Goal: Check status: Check status

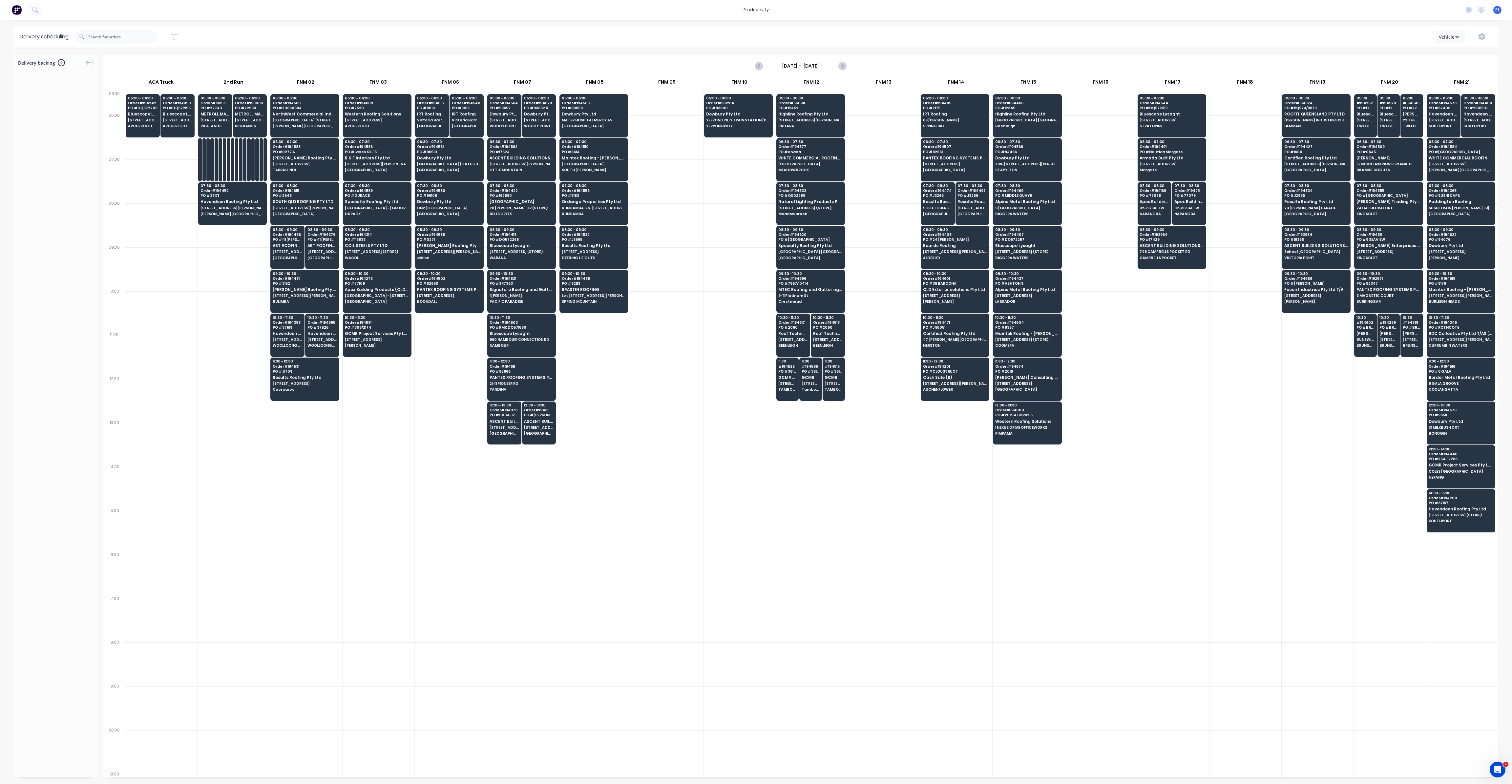
scroll to position [0, 1]
click at [131, 29] on div at bounding box center [116, 36] width 82 height 18
click at [130, 36] on input "text" at bounding box center [122, 36] width 69 height 13
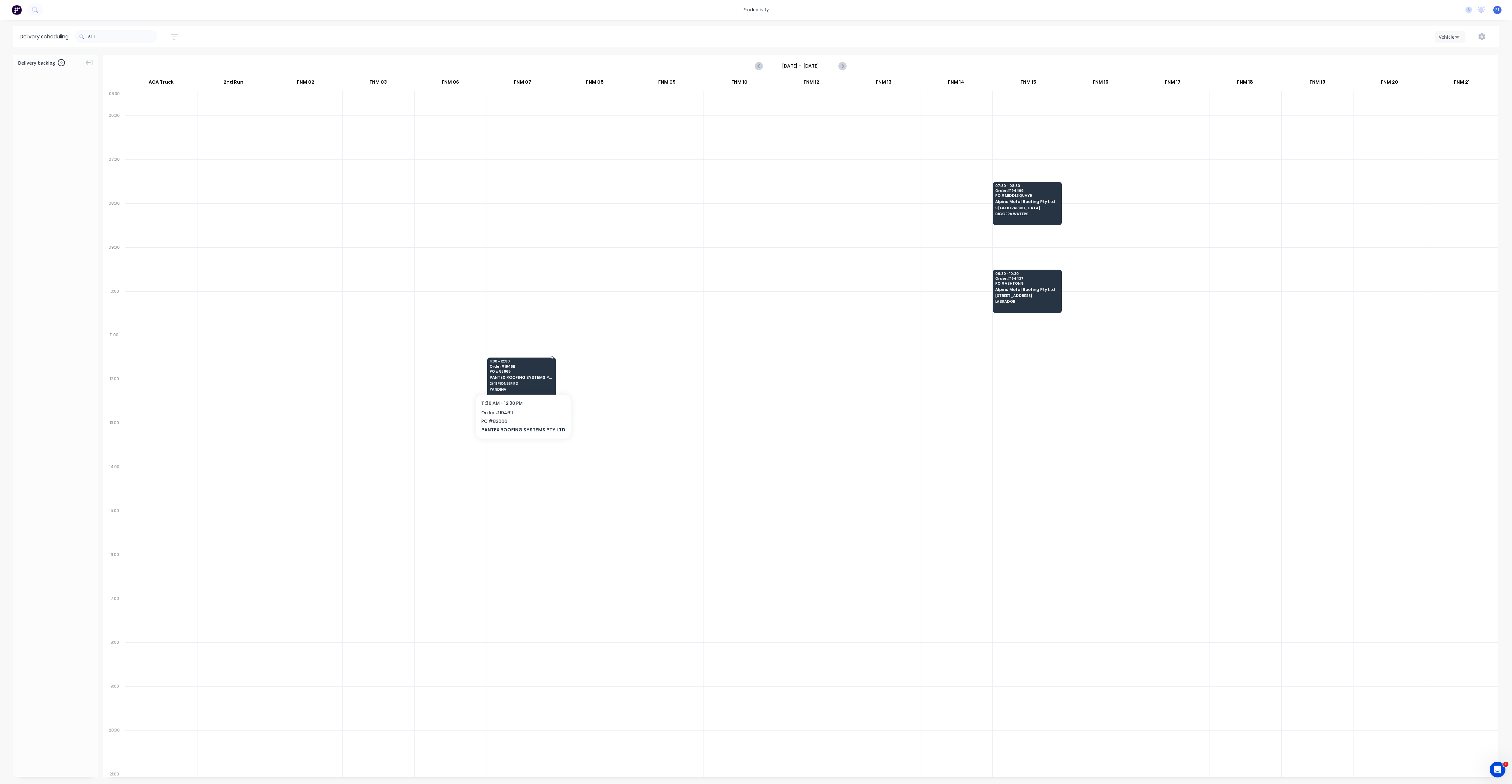
click at [517, 382] on span "2/41 PIONEER RD" at bounding box center [521, 383] width 63 height 4
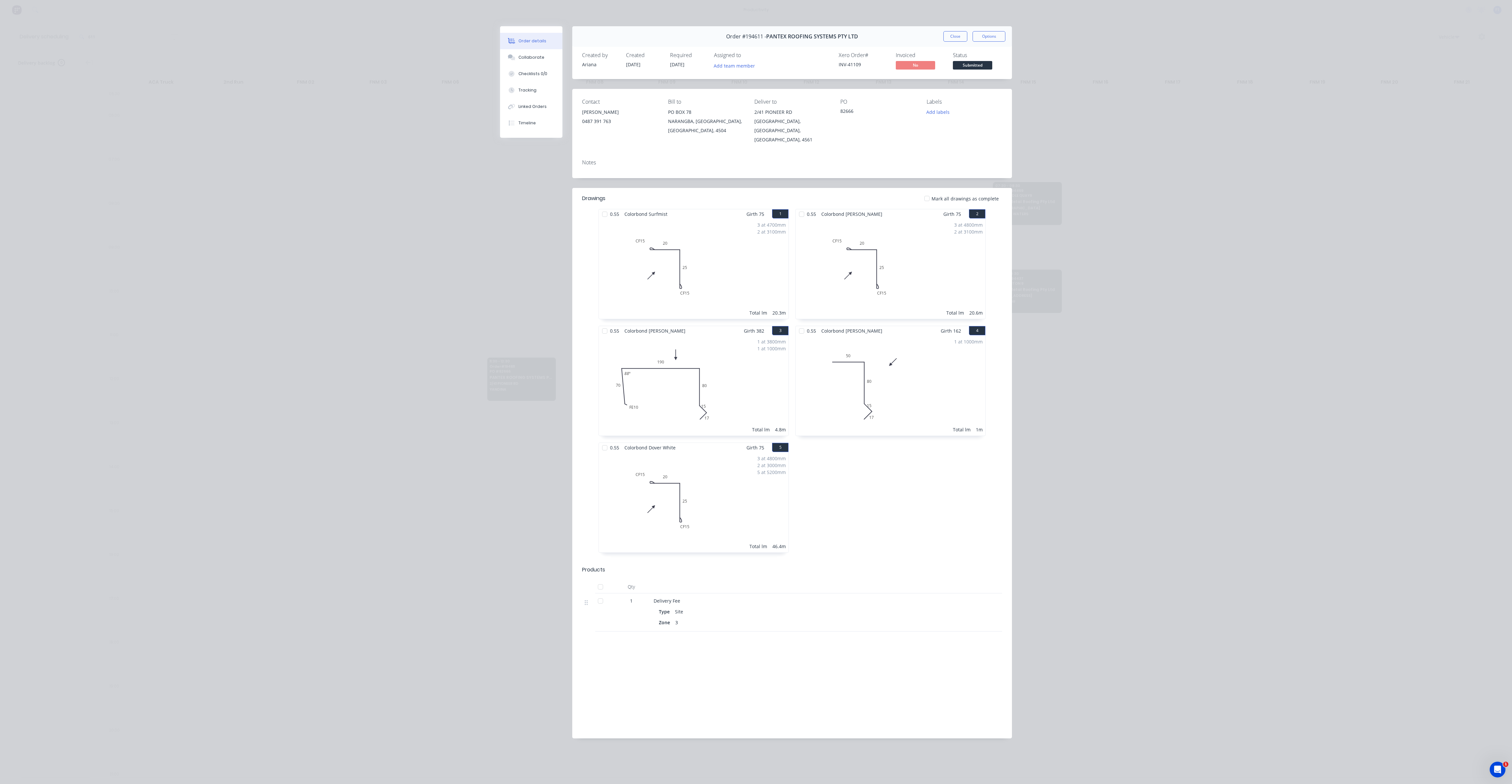
drag, startPoint x: 950, startPoint y: 38, endPoint x: 912, endPoint y: 29, distance: 39.1
click at [950, 38] on button "Close" at bounding box center [955, 36] width 24 height 11
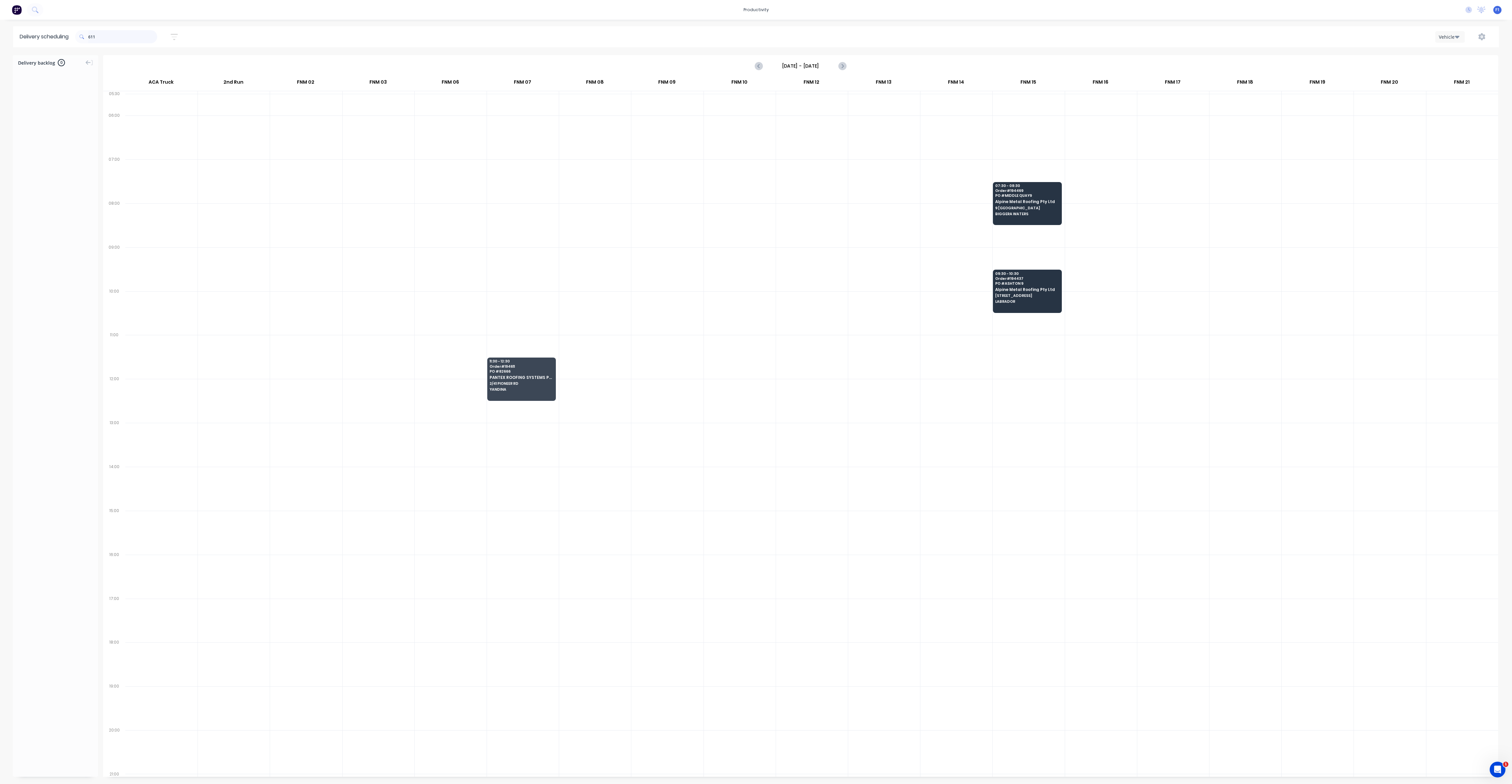
click at [99, 39] on input "611" at bounding box center [122, 36] width 69 height 13
type input "6"
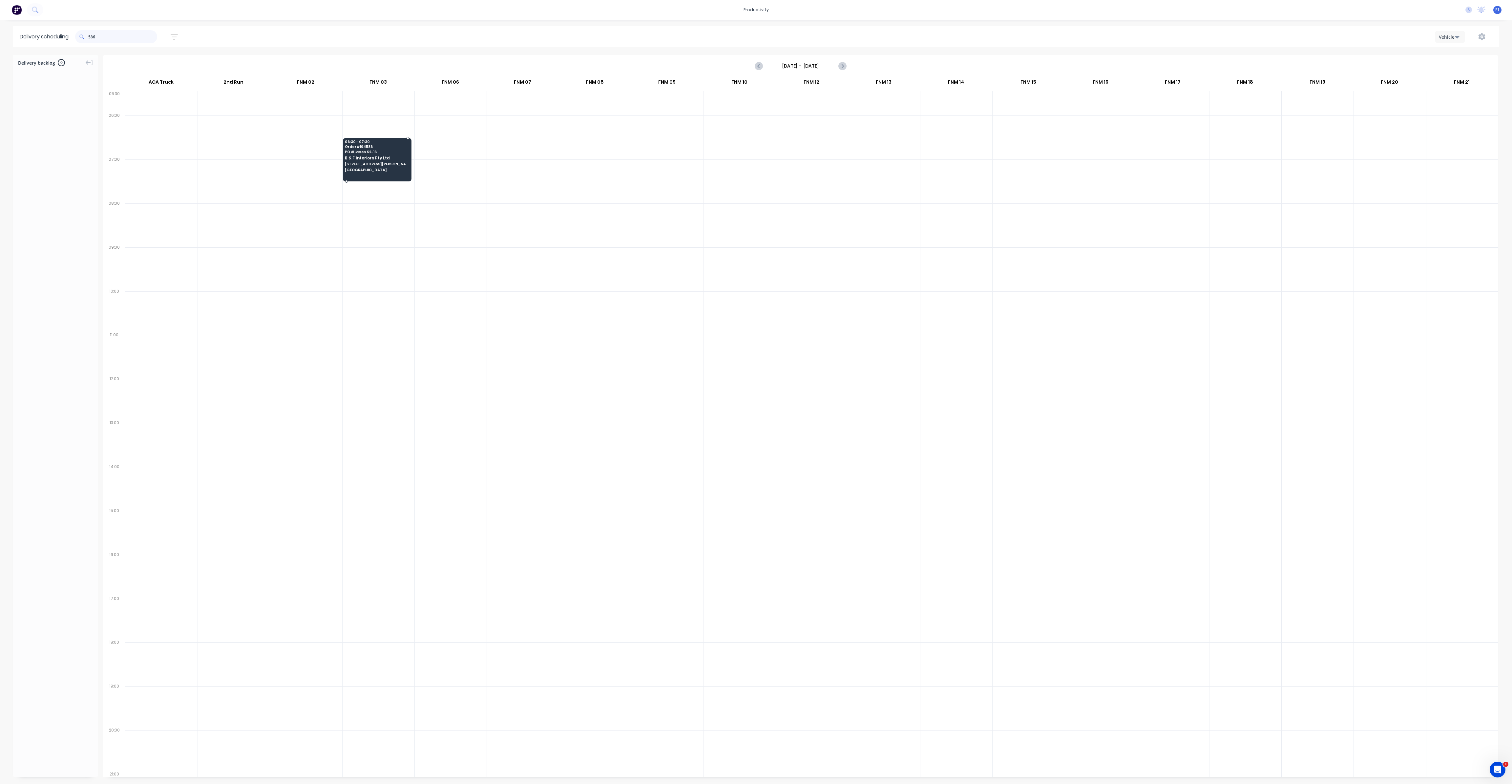
type input "586"
click at [360, 164] on span "[STREET_ADDRESS][PERSON_NAME] (STORE)" at bounding box center [377, 164] width 63 height 4
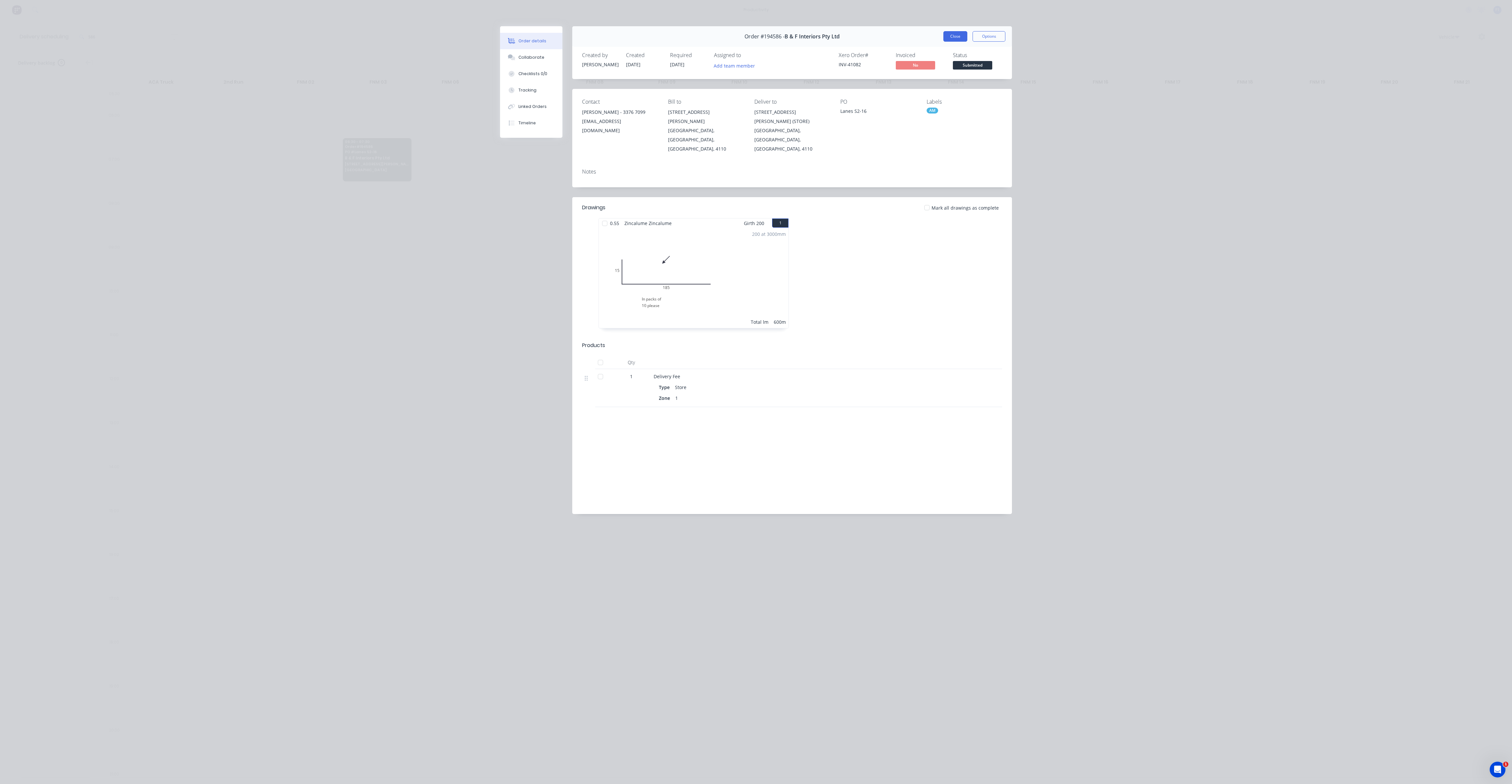
click at [952, 38] on button "Close" at bounding box center [955, 36] width 24 height 11
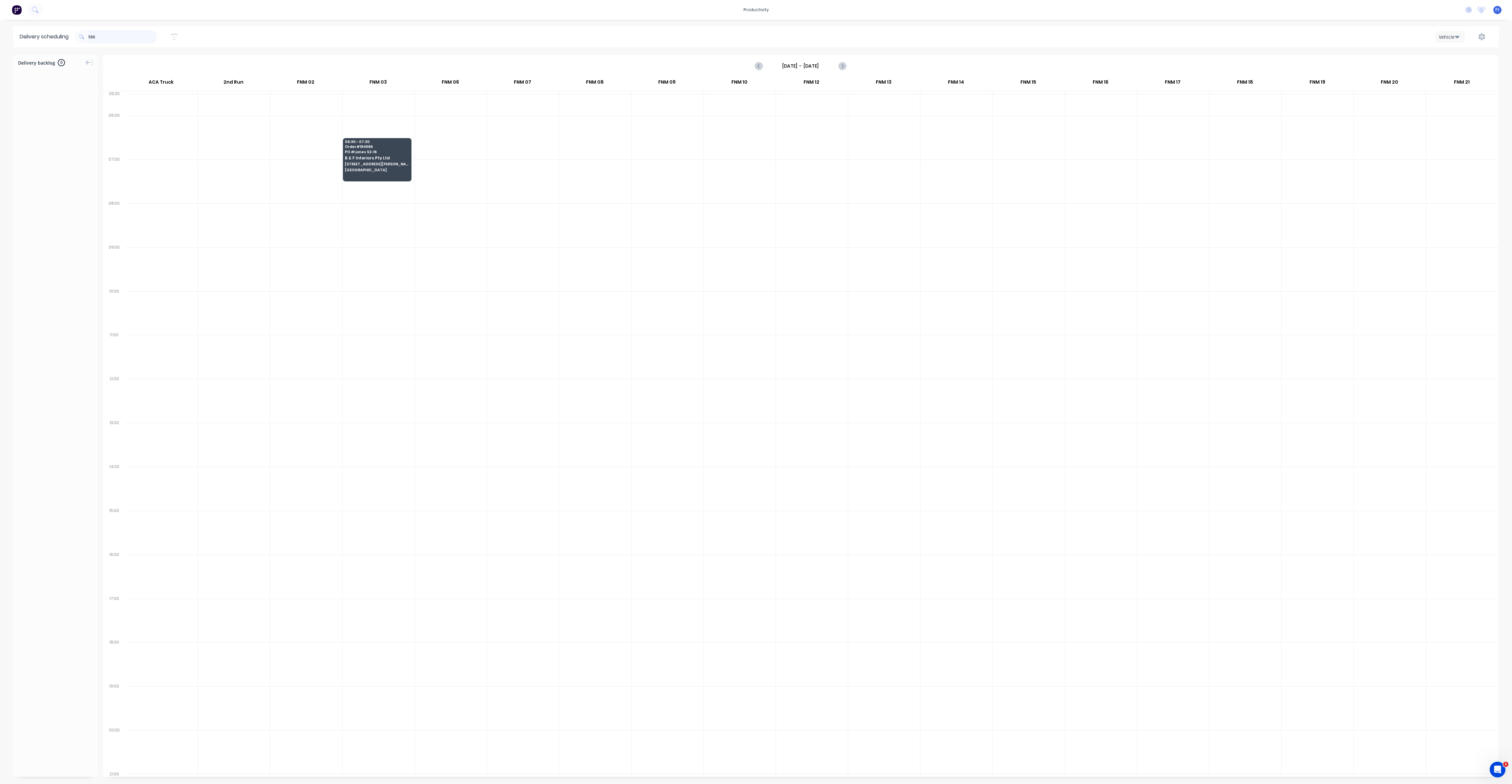
click at [126, 38] on input "586" at bounding box center [122, 36] width 69 height 13
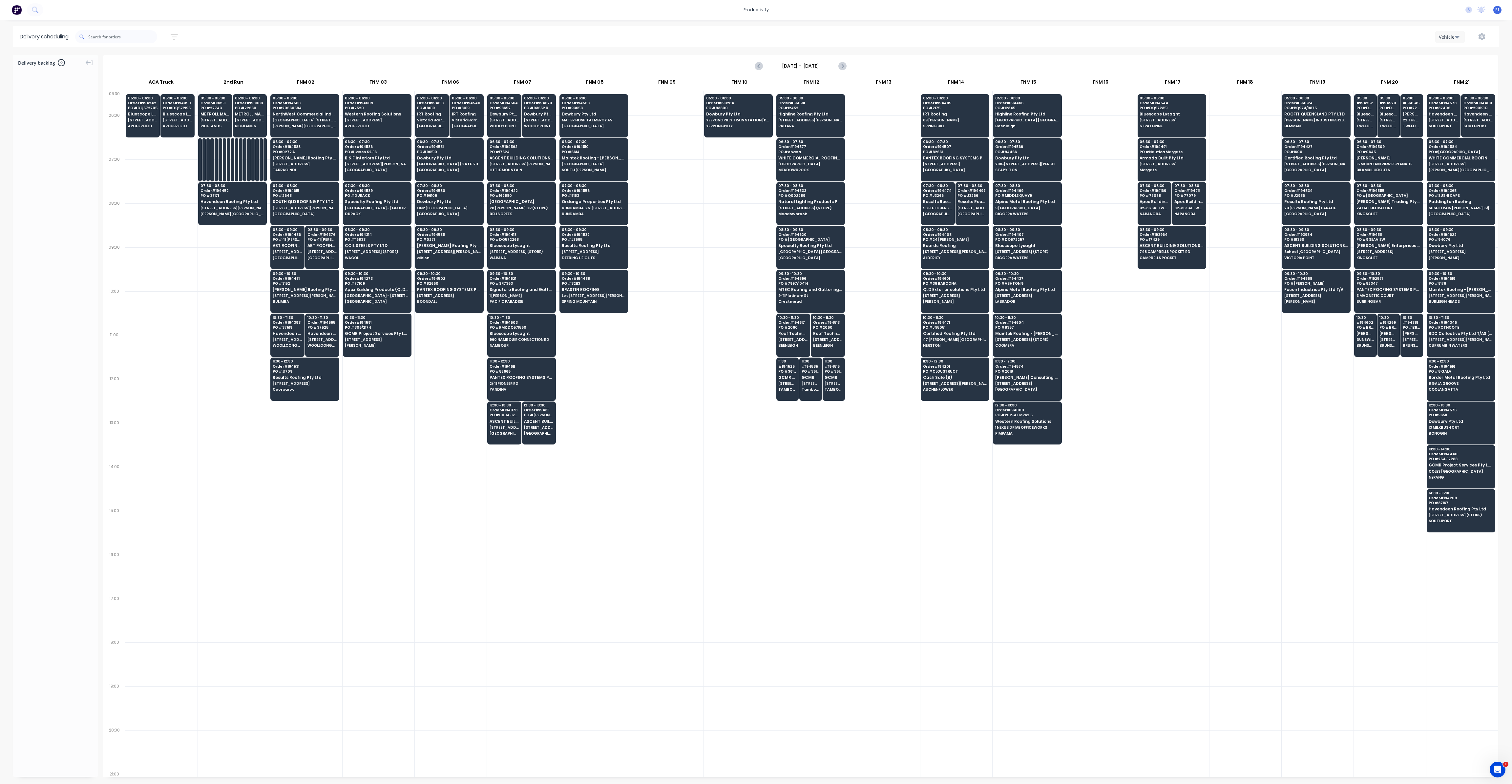
click at [1315, 393] on div at bounding box center [1318, 401] width 72 height 44
click at [1365, 347] on div "10:30 # 194602 PO # BRUNSWICK SURF CLUB [PERSON_NAME] Trading Pty Ltd T/AS Coas…" at bounding box center [1365, 332] width 22 height 37
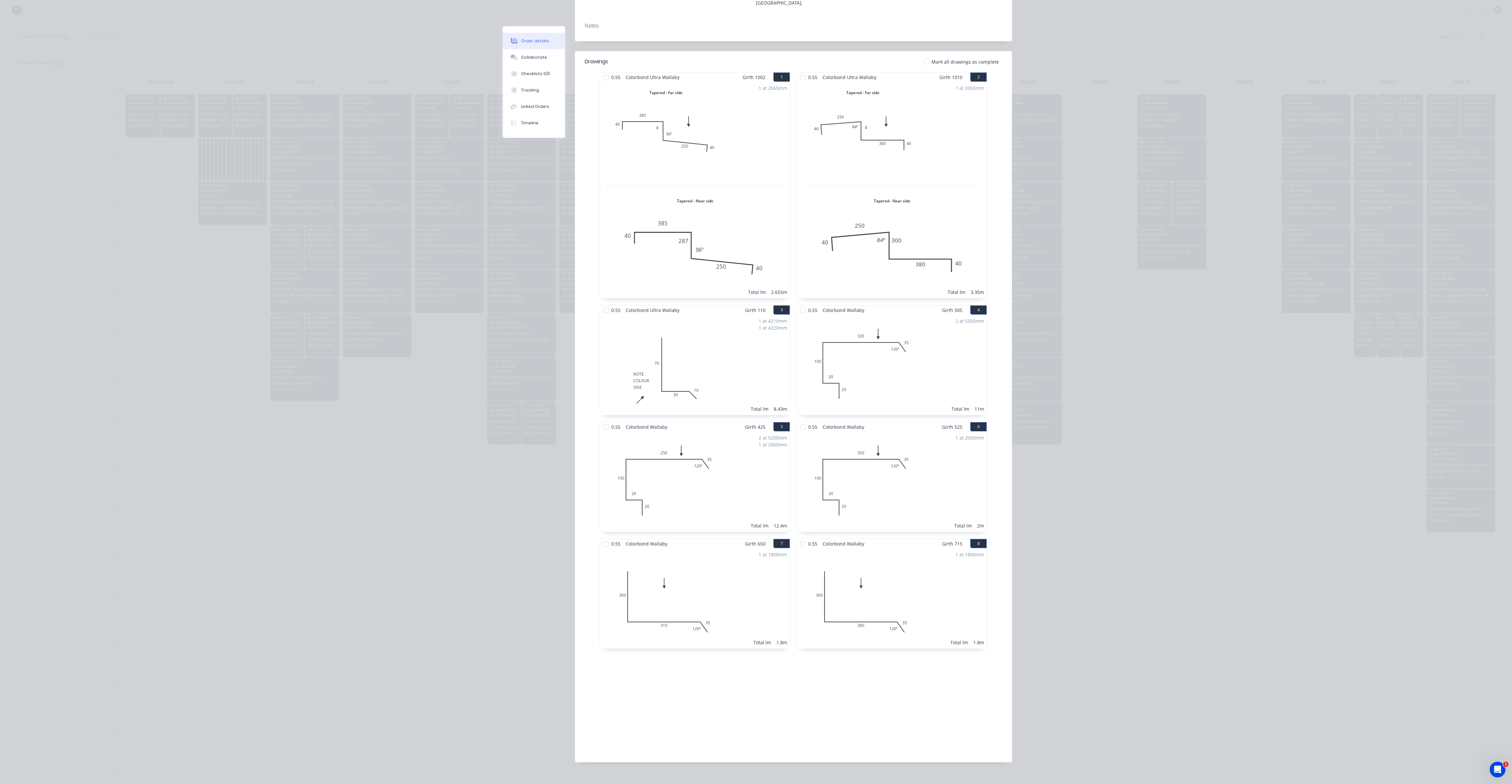
scroll to position [0, 0]
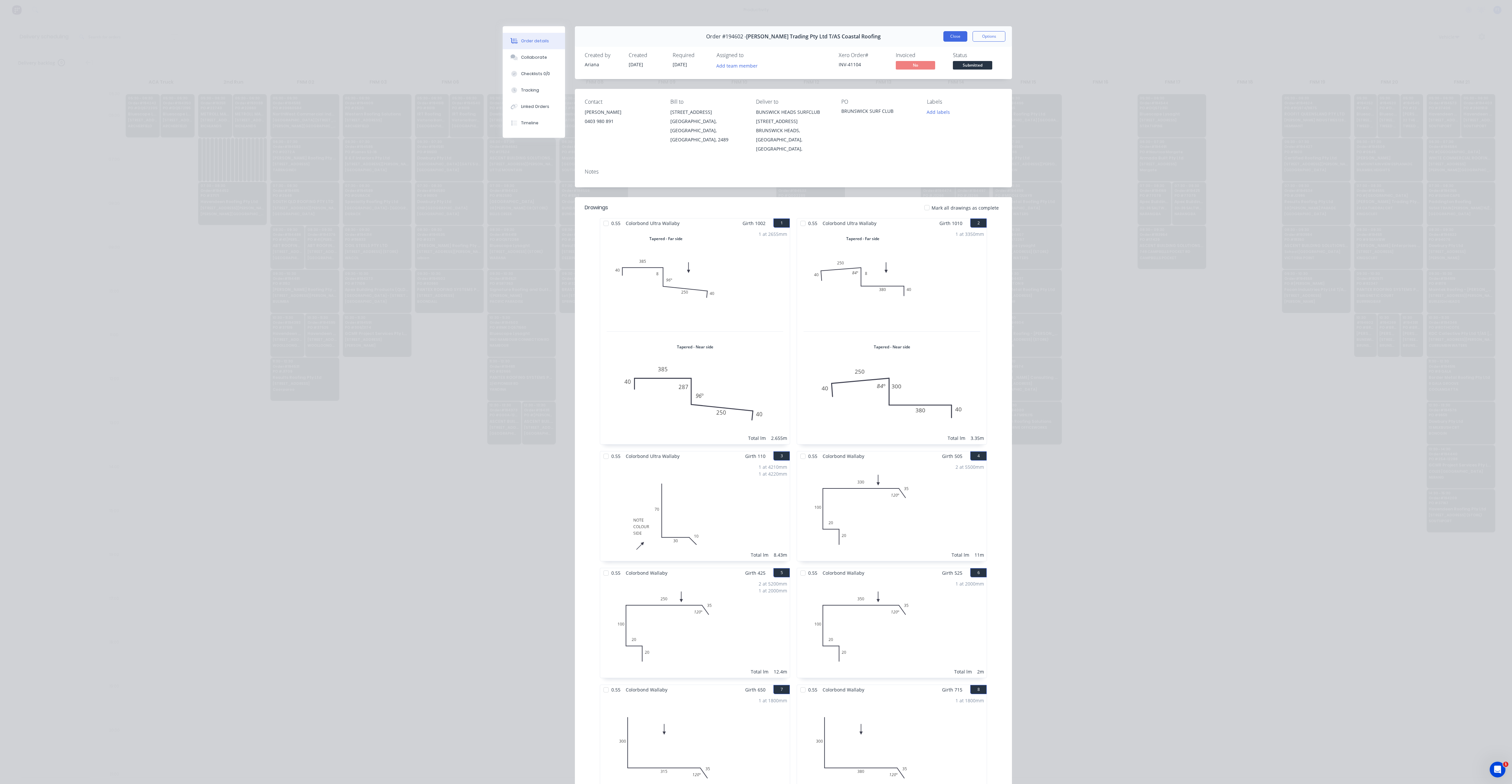
click at [944, 41] on button "Close" at bounding box center [955, 36] width 24 height 11
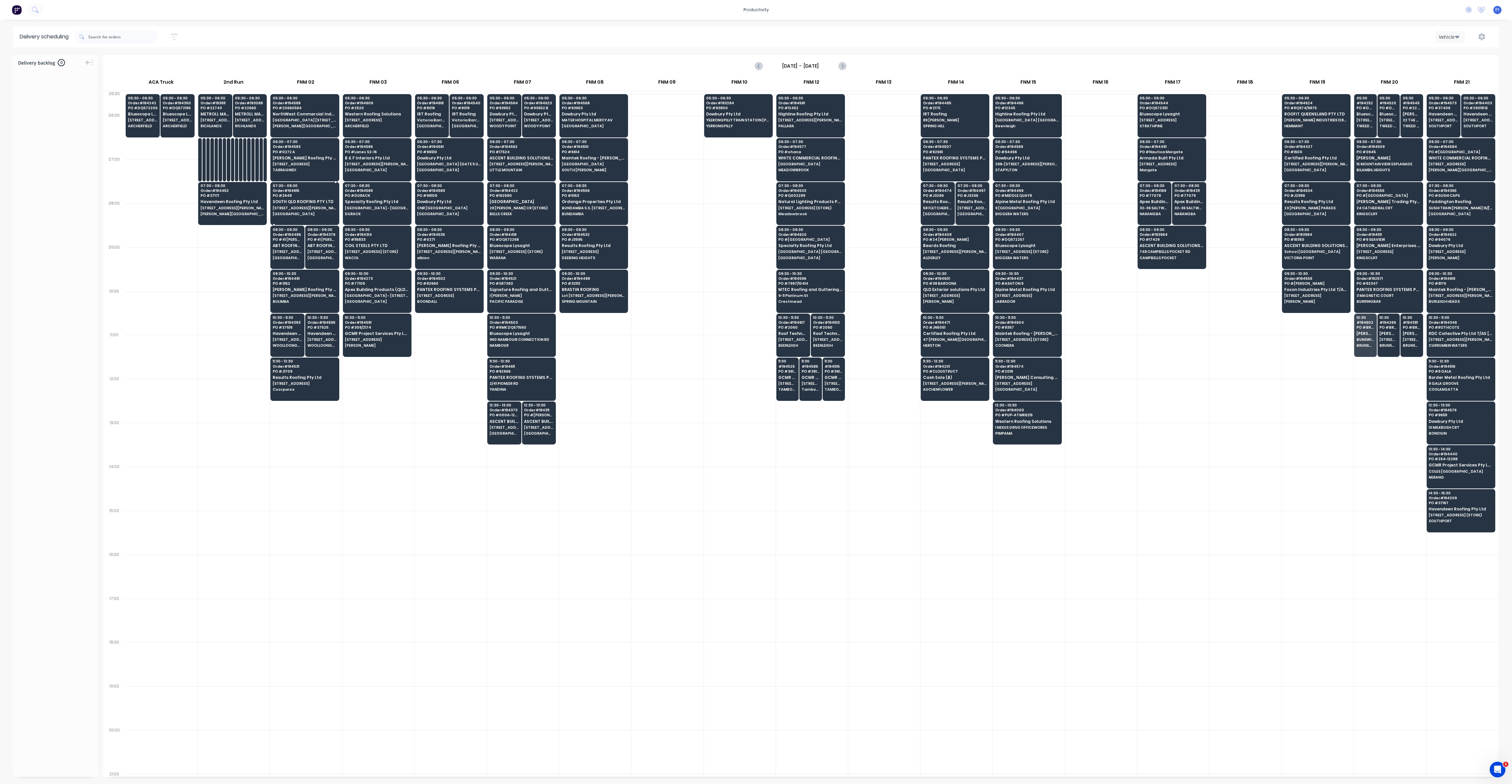
click at [320, 201] on span "SOUTH QLD ROOFING PTY LTD" at bounding box center [305, 201] width 63 height 4
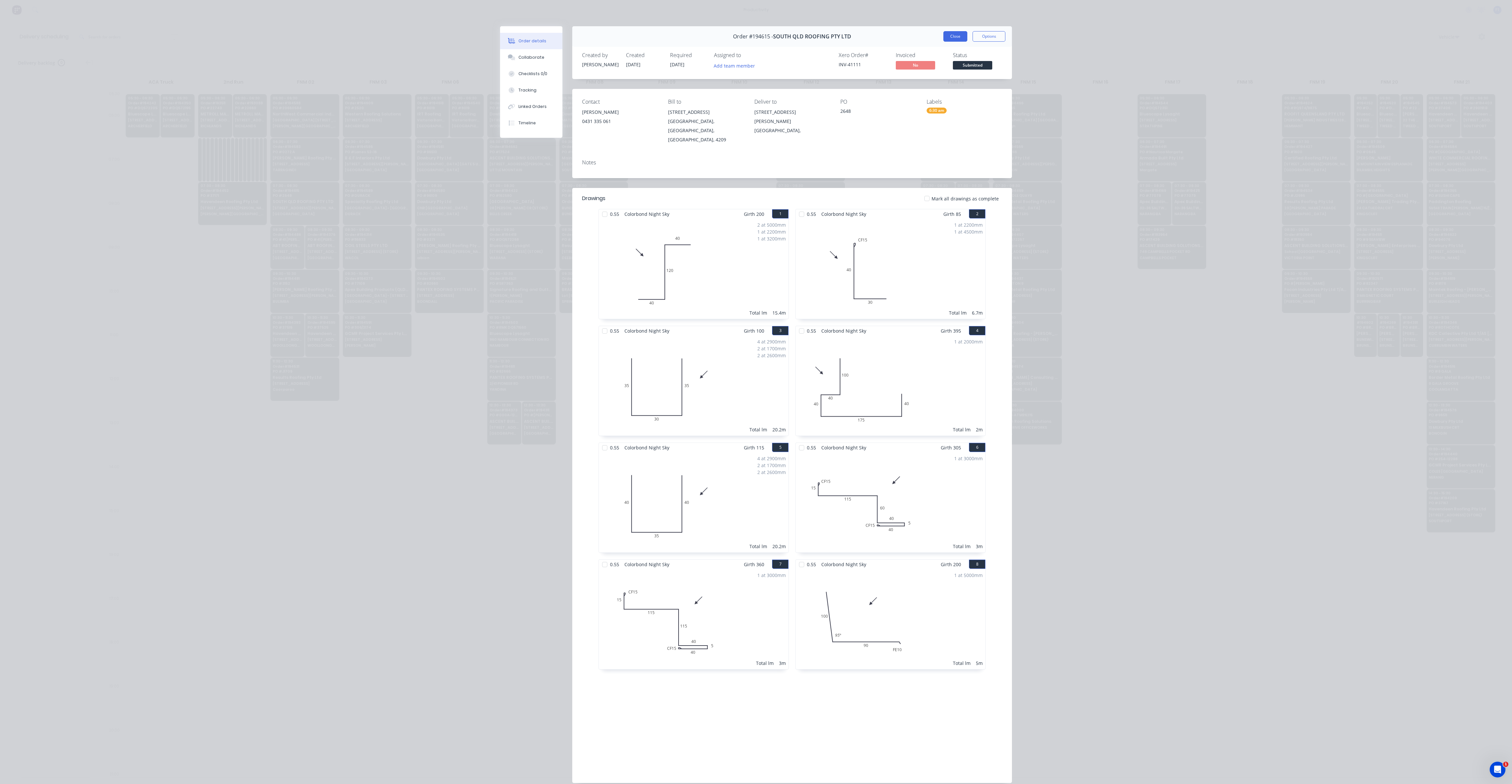
click at [946, 40] on button "Close" at bounding box center [955, 36] width 24 height 11
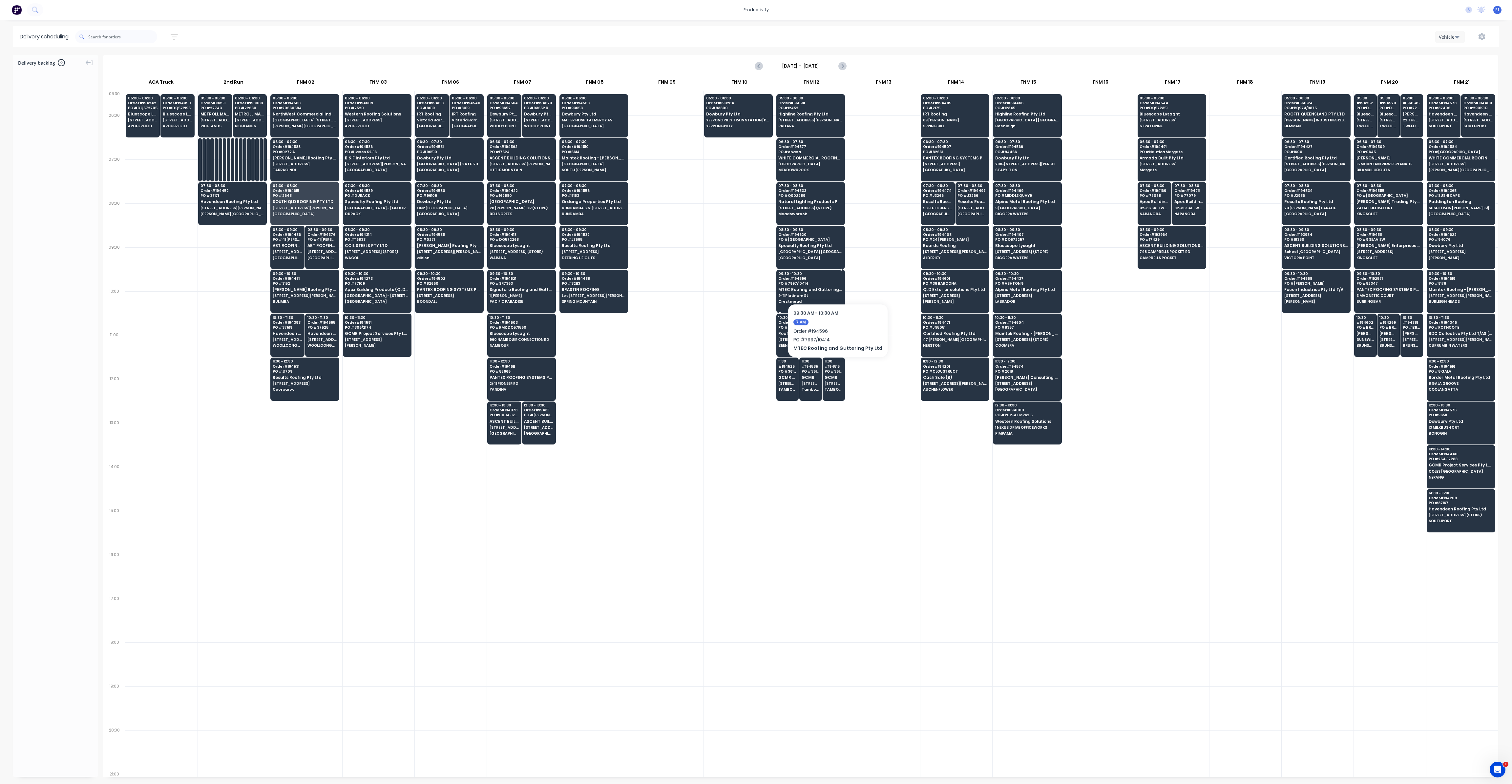
click at [834, 284] on div "09:30 - 10:30 Order # 194596 PO # 7997/10414 MTEC Roofing and Guttering Pty Ltd…" at bounding box center [811, 288] width 68 height 37
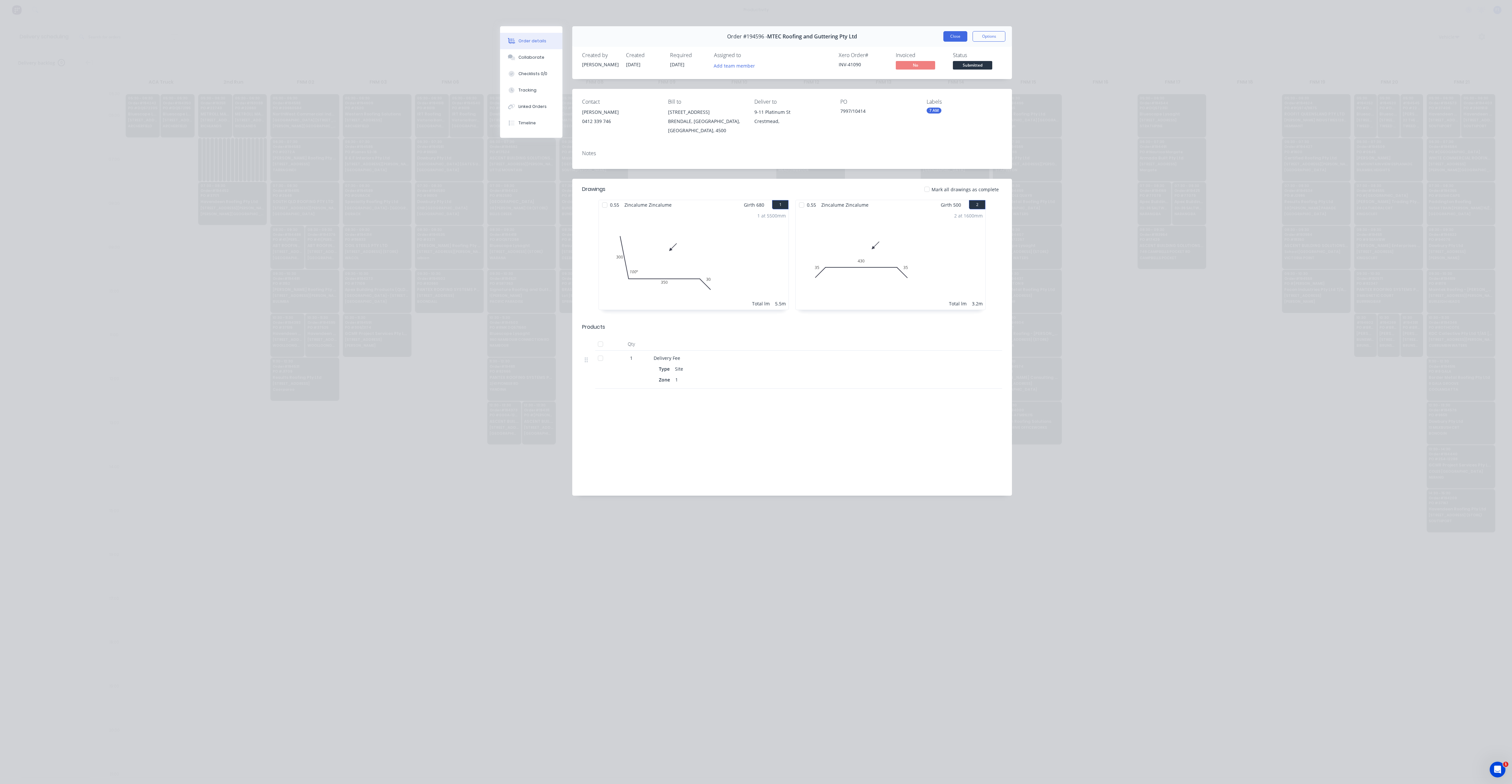
click at [949, 34] on button "Close" at bounding box center [955, 36] width 24 height 11
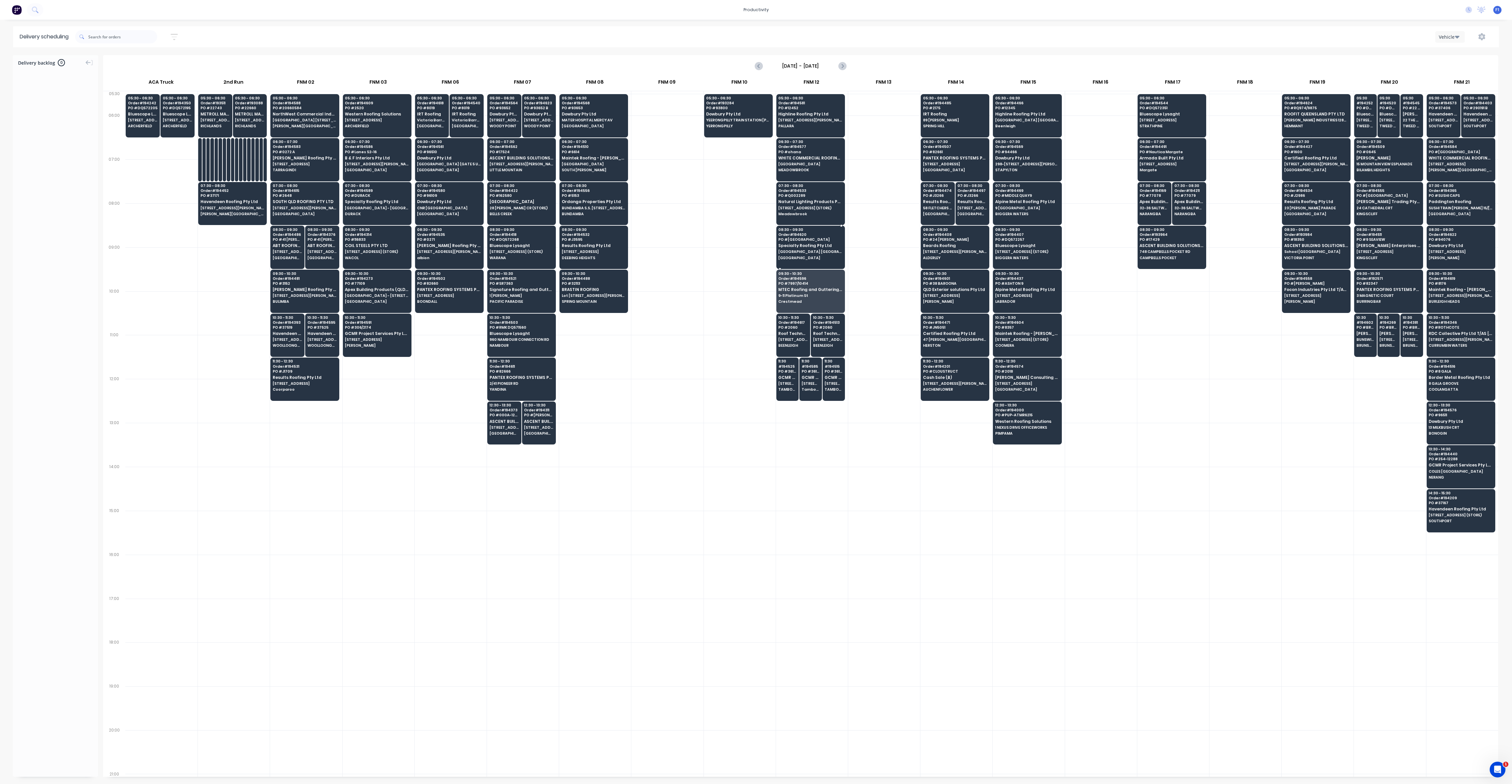
click at [821, 252] on div "08:30 - 09:30 Order # 194620 PO # KINGSTON COLLEGE Specialty Roofing Pty Ltd [G…" at bounding box center [811, 244] width 68 height 37
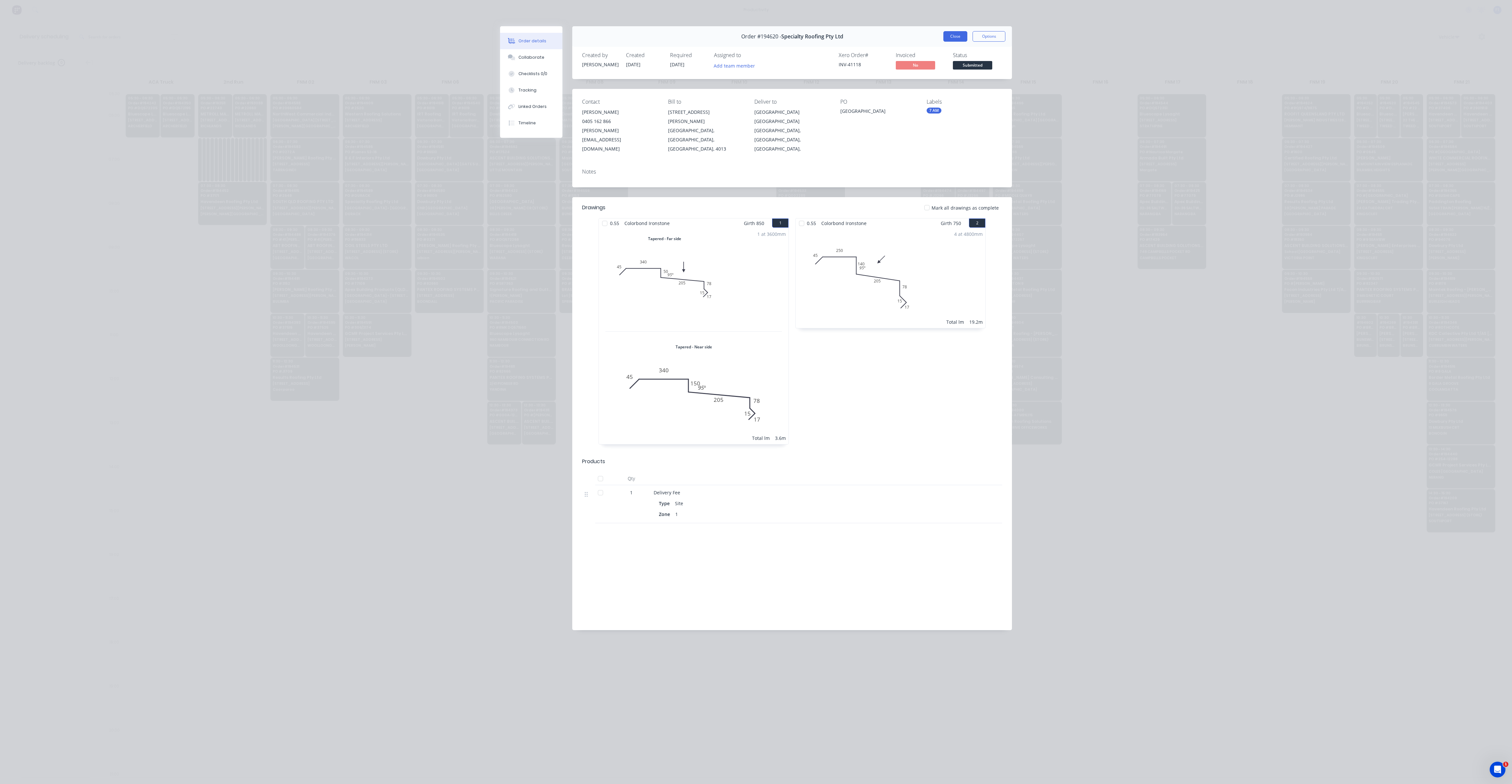
click at [960, 39] on button "Close" at bounding box center [955, 36] width 24 height 11
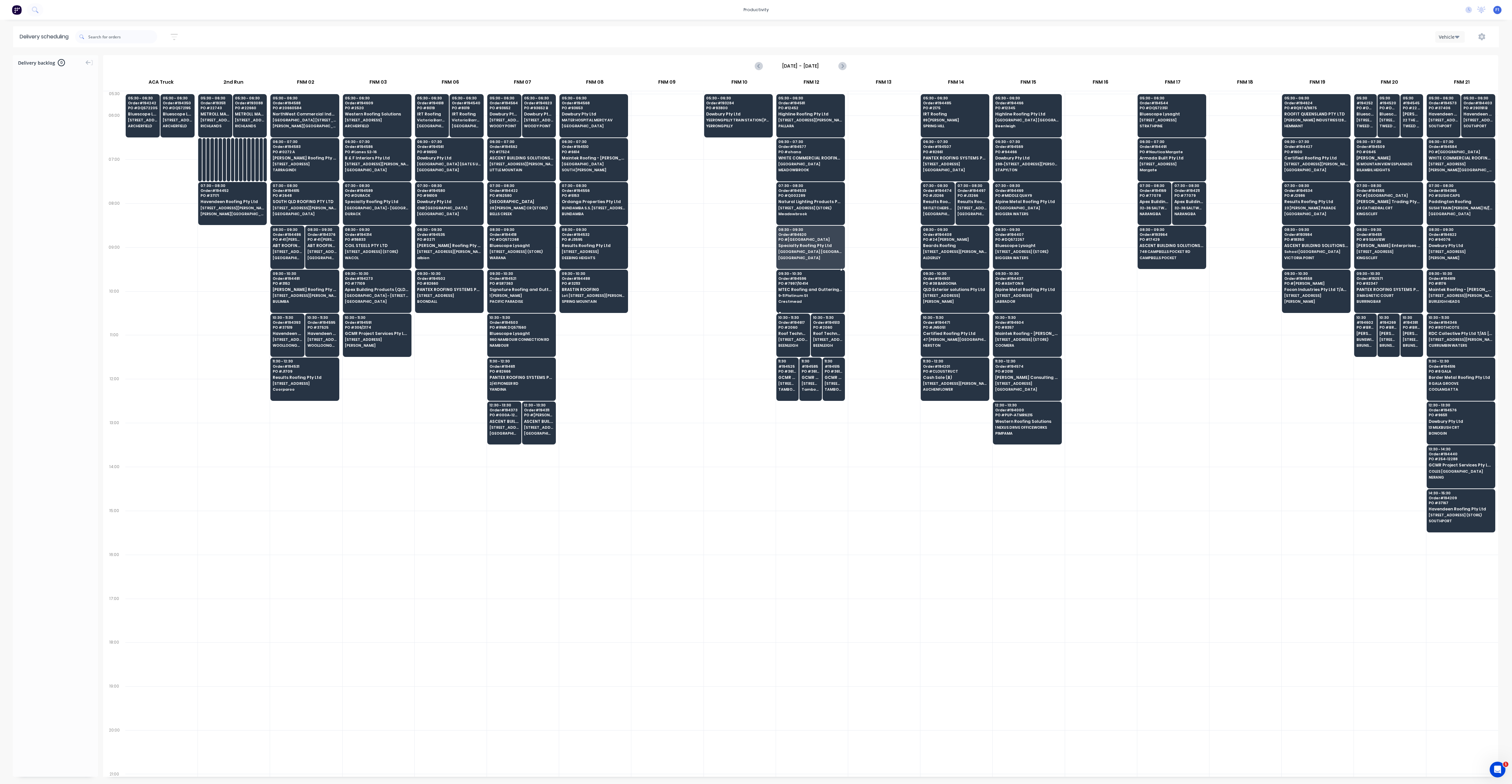
click at [825, 299] on span "Crestmead" at bounding box center [810, 301] width 63 height 4
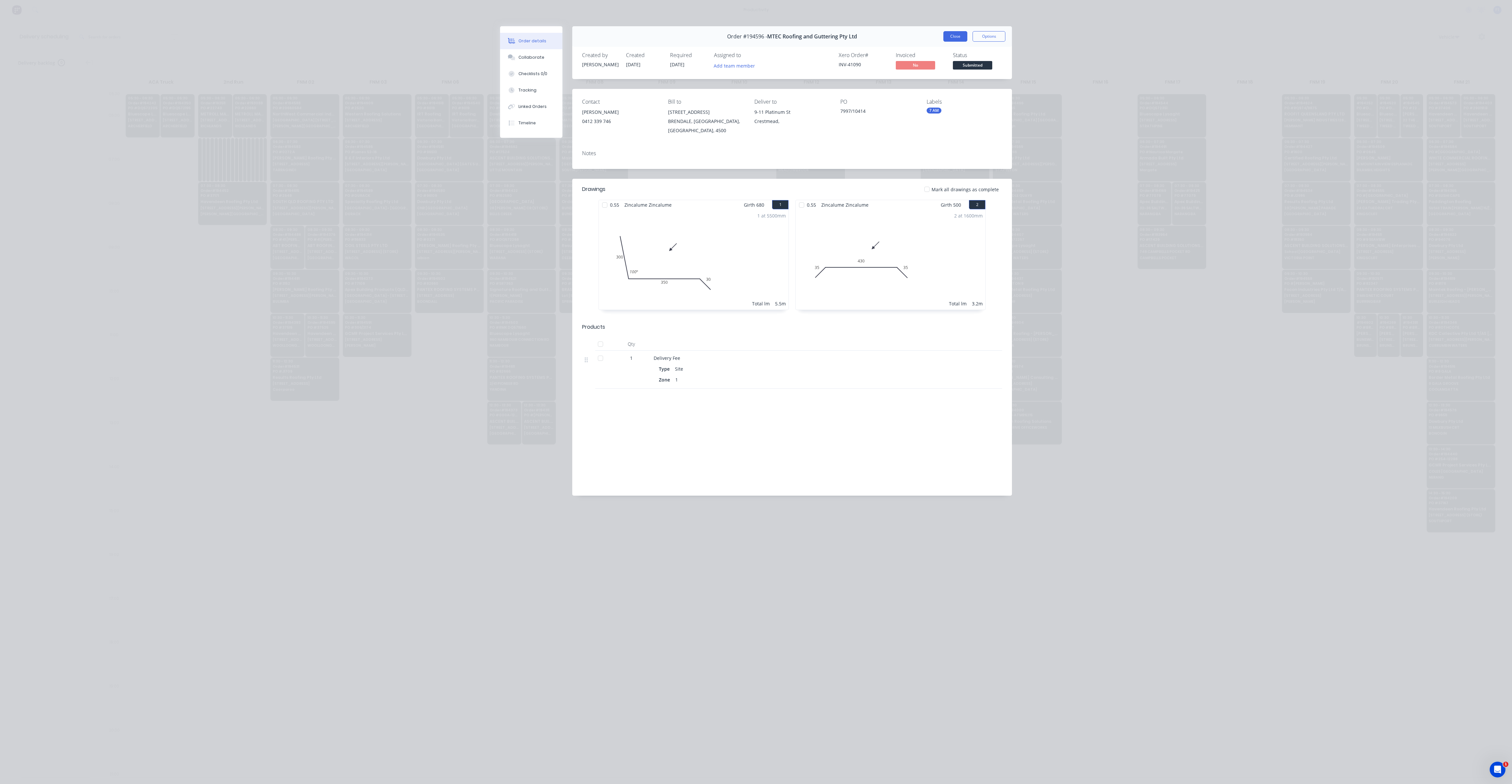
click at [963, 32] on button "Close" at bounding box center [955, 36] width 24 height 11
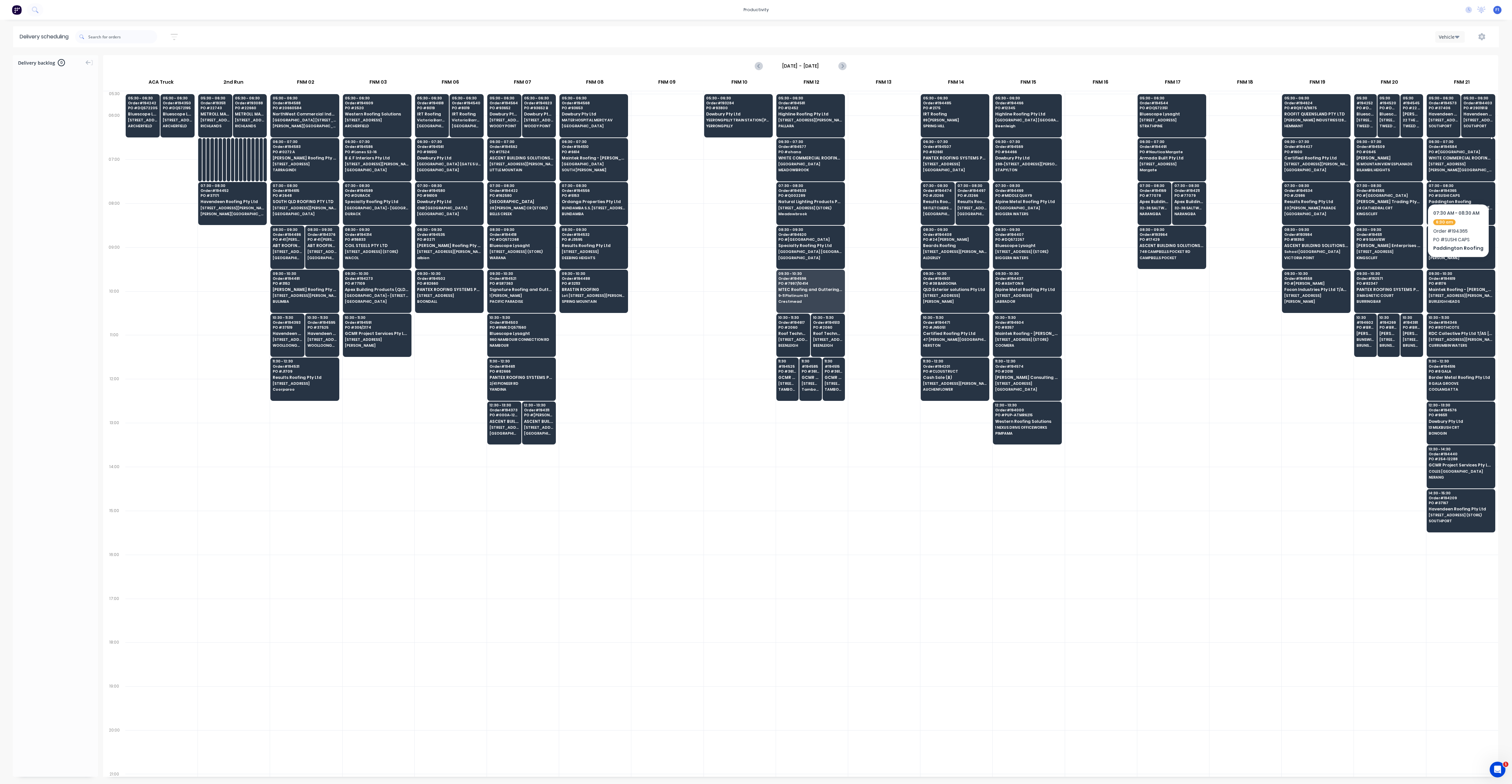
click at [1447, 165] on div "06:30 - 07:30 Order # 194584 PO # KINGS COLLEGE WHITE COMMERCIAL ROOFING PTY LT…" at bounding box center [1461, 156] width 68 height 37
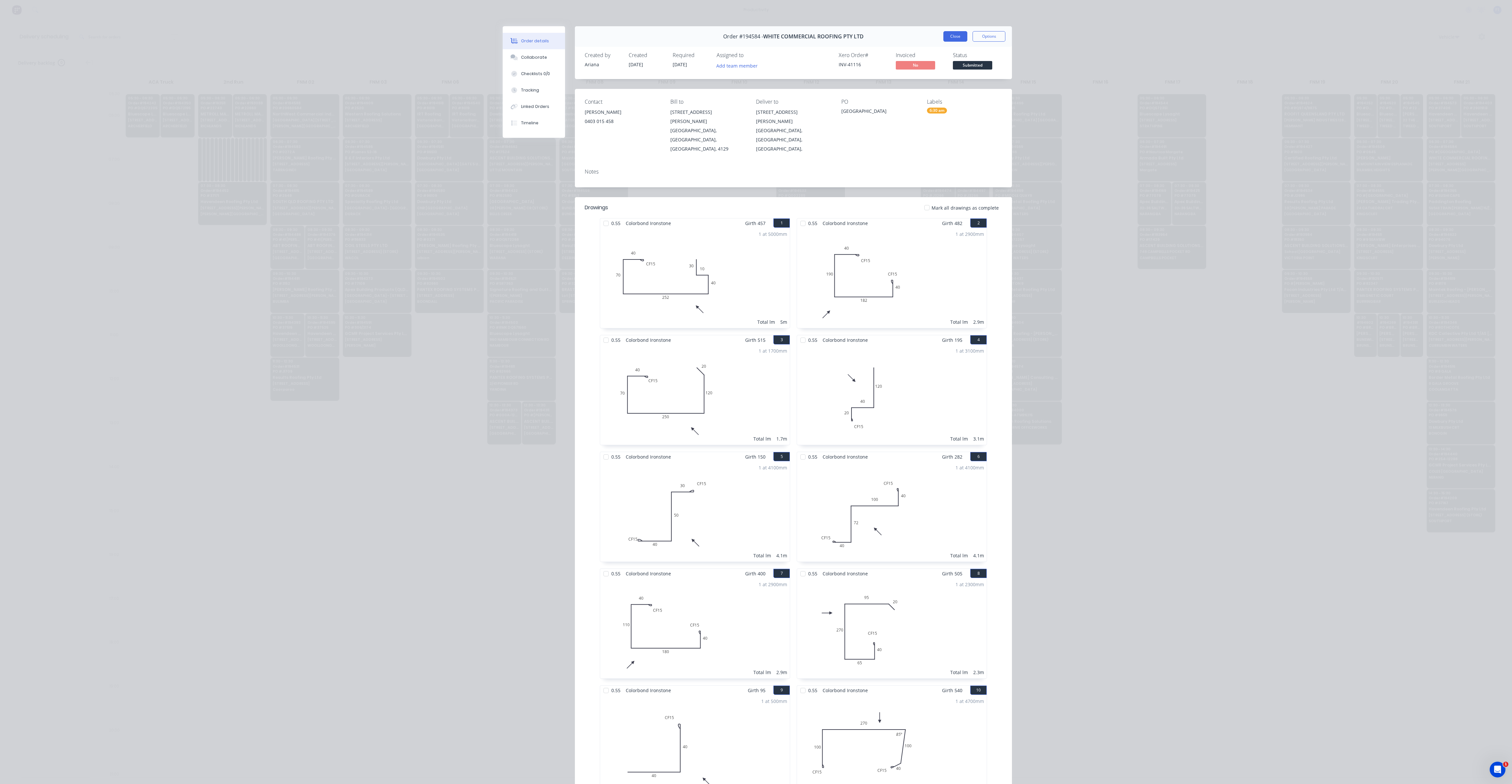
click at [956, 41] on button "Close" at bounding box center [955, 36] width 24 height 11
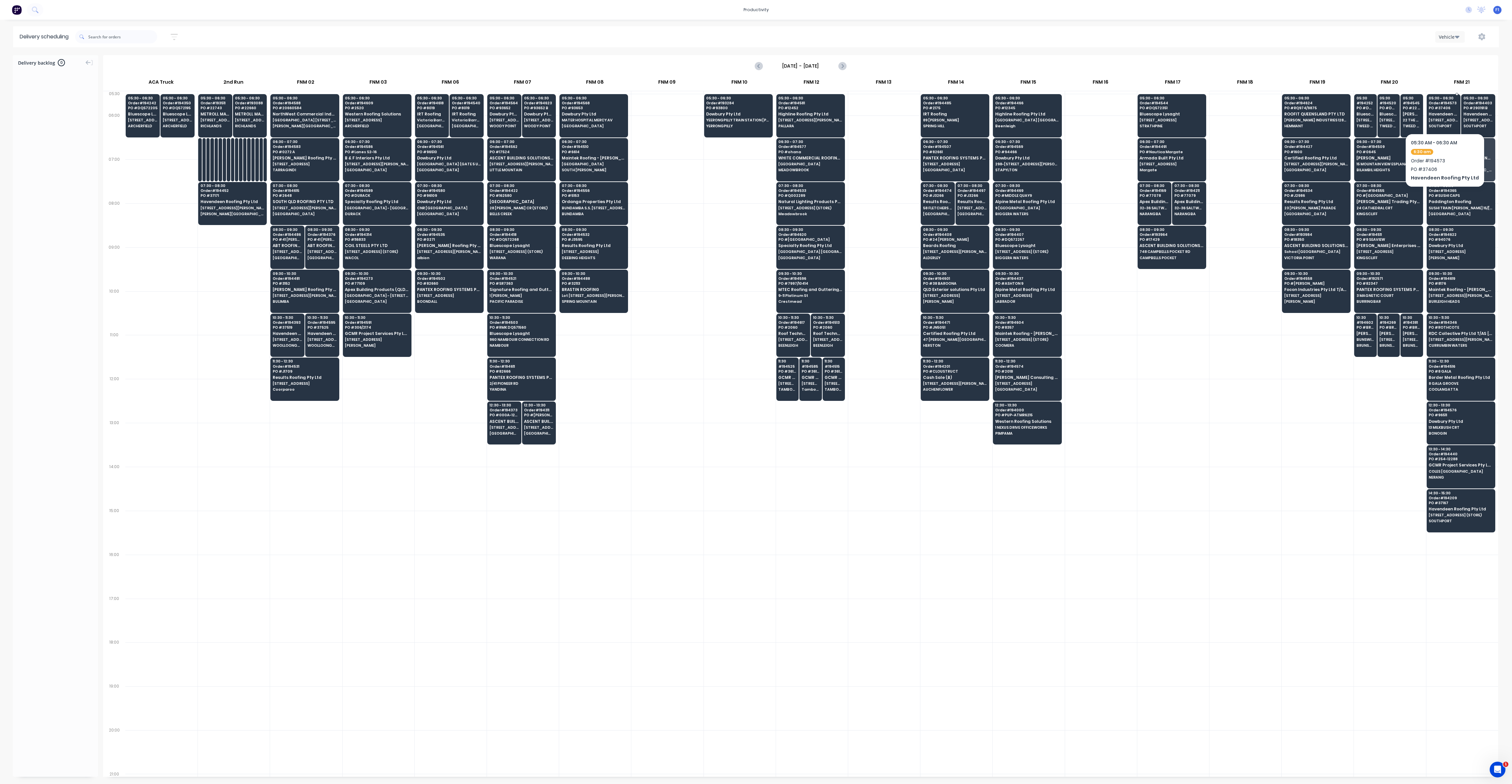
click at [1433, 119] on span "[STREET_ADDRESS] (ROB'S HOUSE)" at bounding box center [1443, 120] width 29 height 4
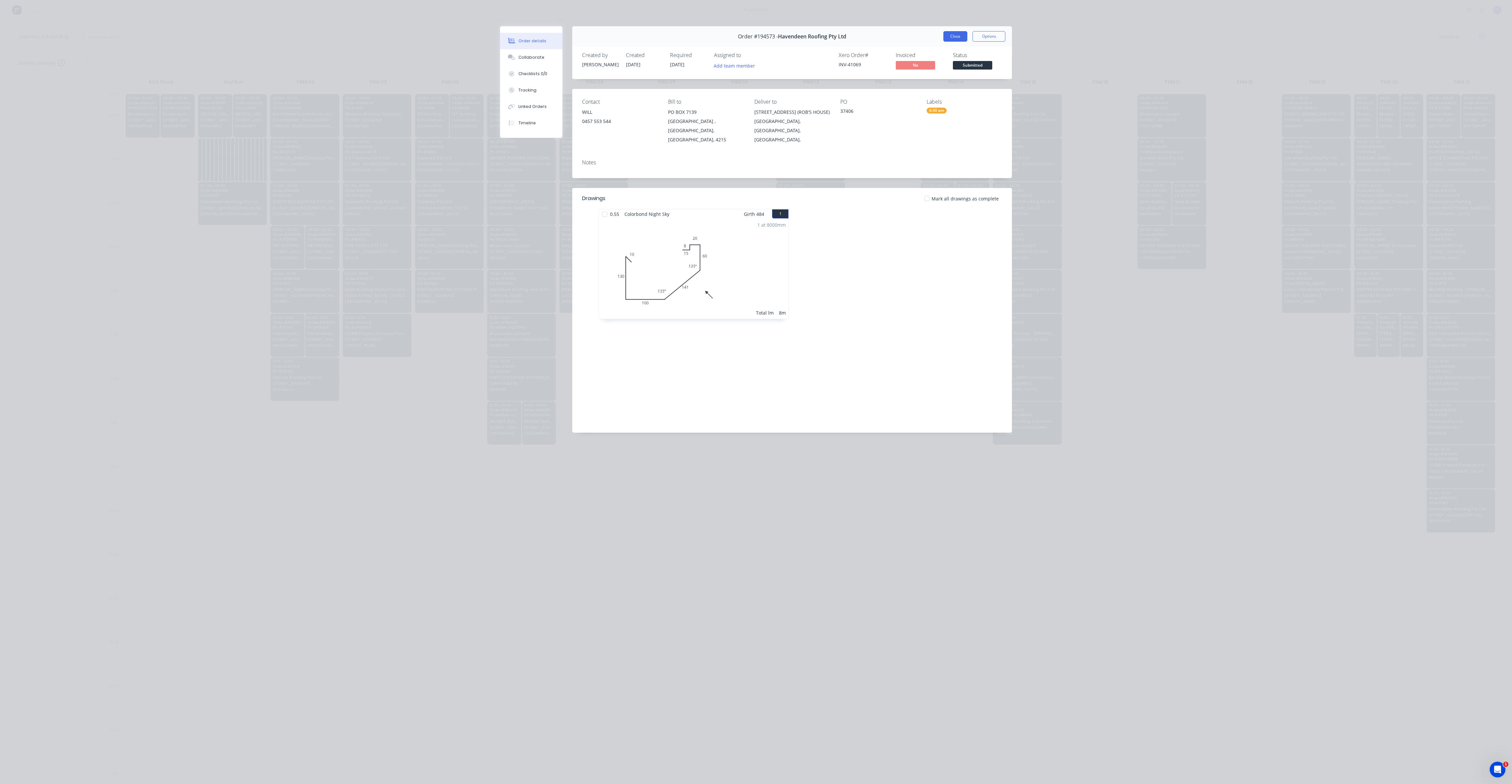
click at [963, 36] on button "Close" at bounding box center [955, 36] width 24 height 11
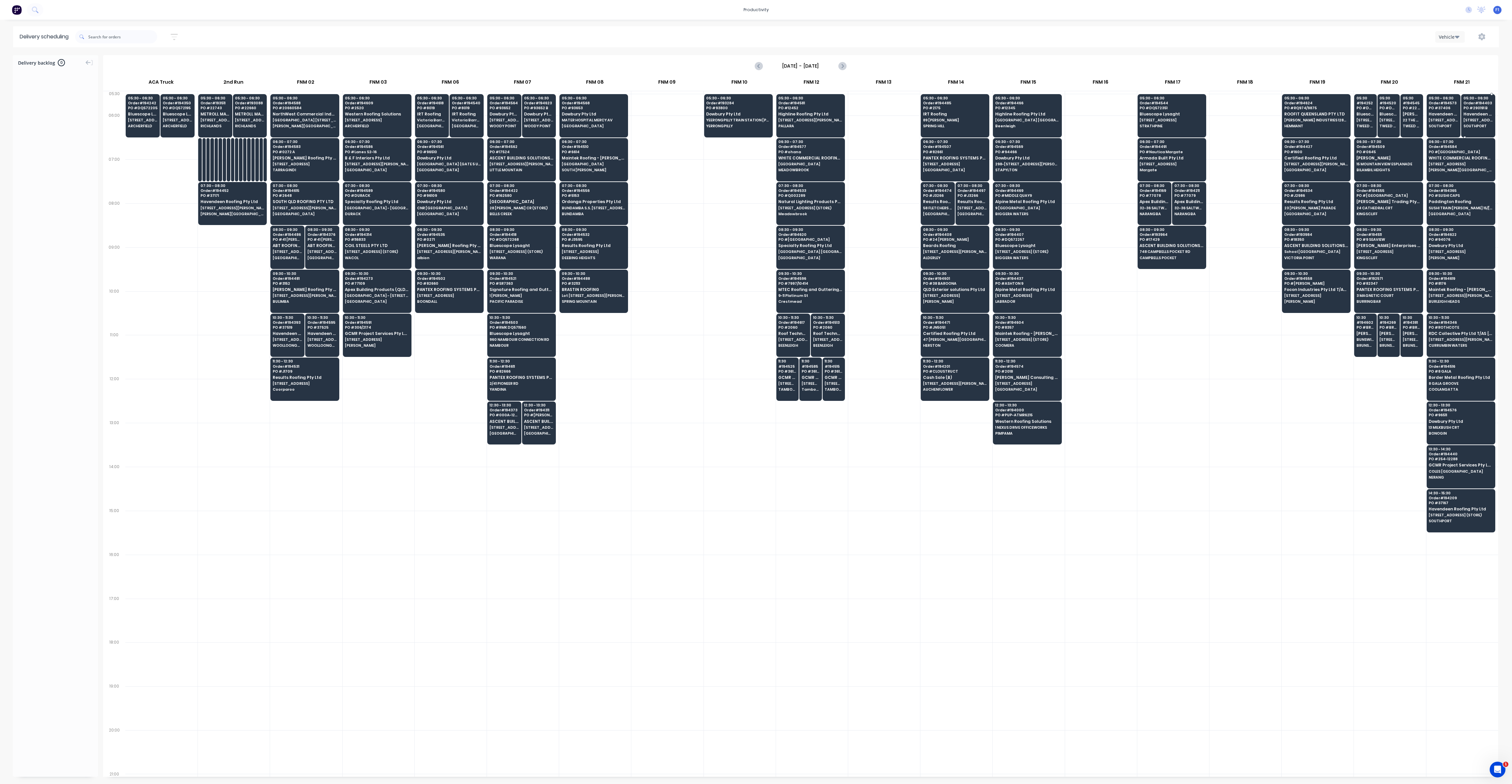
click at [1470, 113] on span "Havendeen Projects Pty Ltd" at bounding box center [1478, 114] width 29 height 4
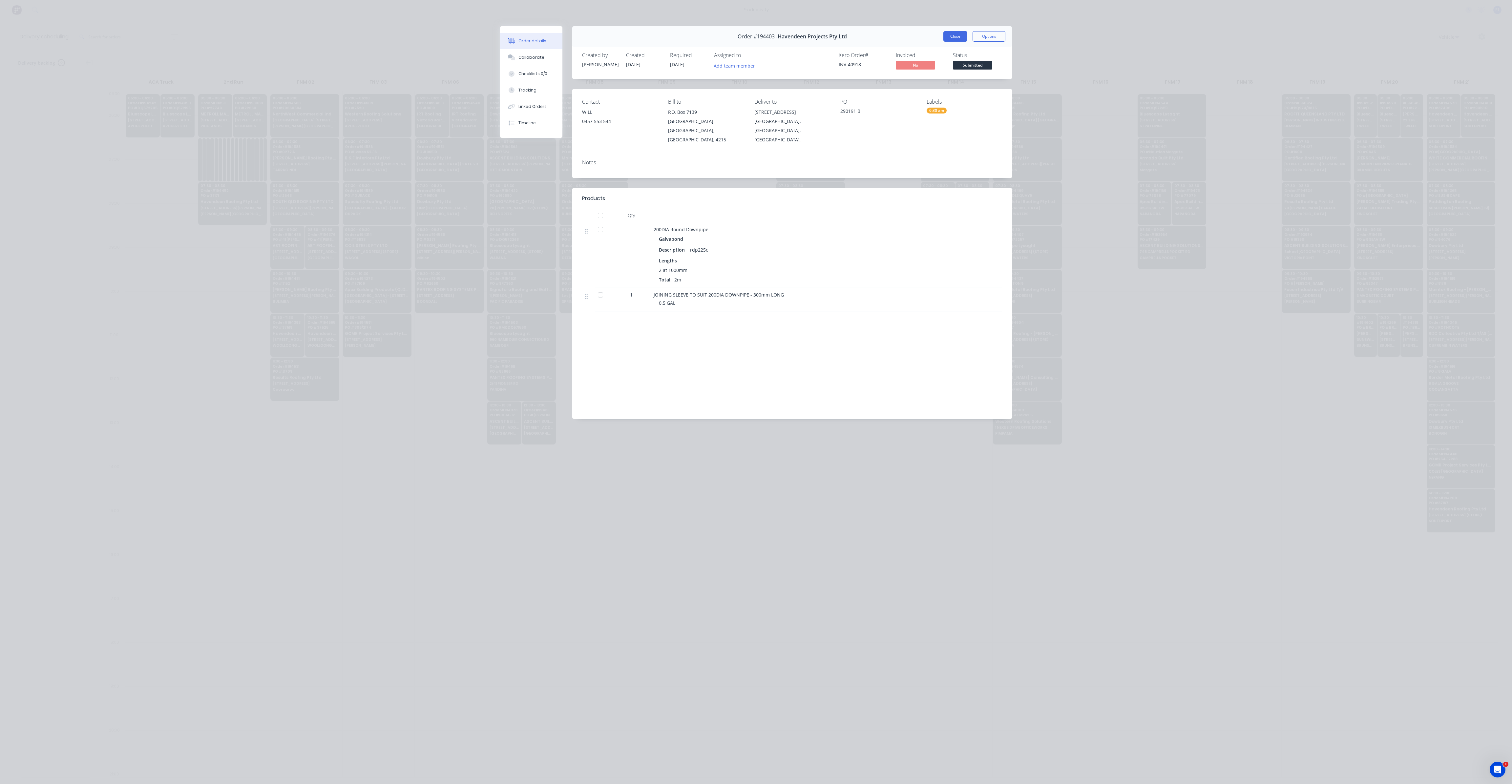
click at [960, 34] on button "Close" at bounding box center [955, 36] width 24 height 11
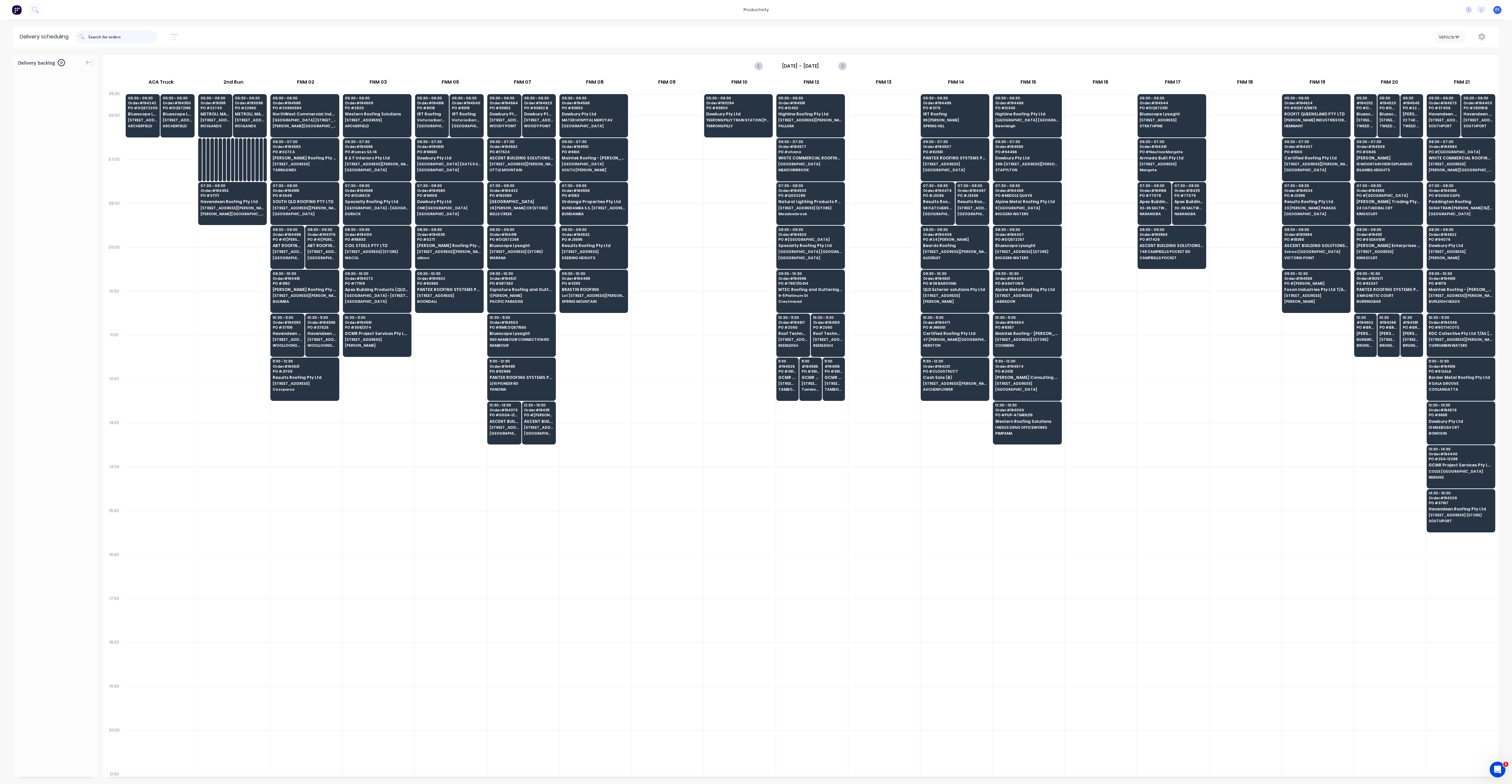
click at [119, 32] on input "text" at bounding box center [122, 36] width 69 height 13
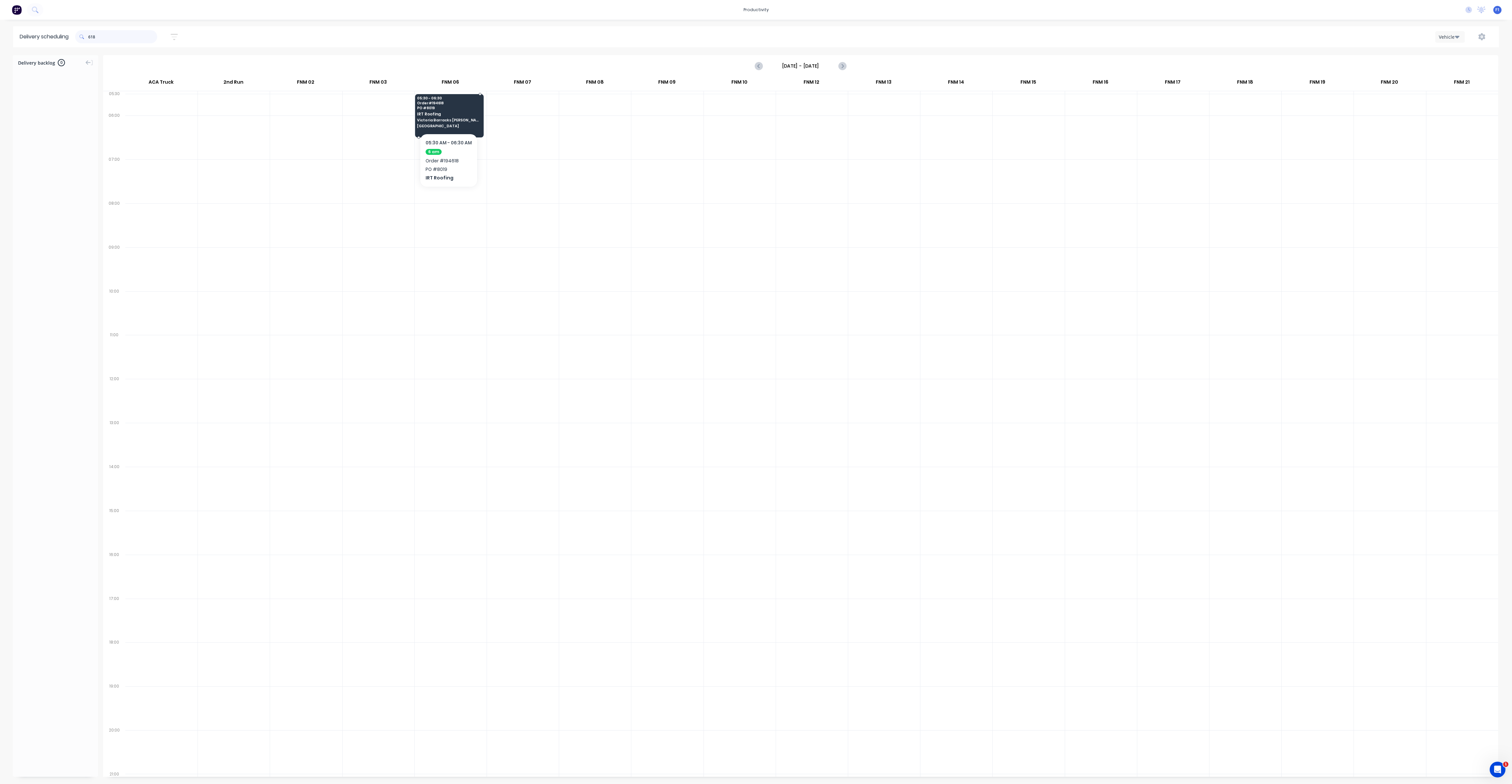
type input "618"
click at [443, 129] on div "05:30 - 06:30 Order # 194618 PO # 8019 IRT Roofing [GEOGRAPHIC_DATA][PERSON_NAM…" at bounding box center [450, 112] width 68 height 37
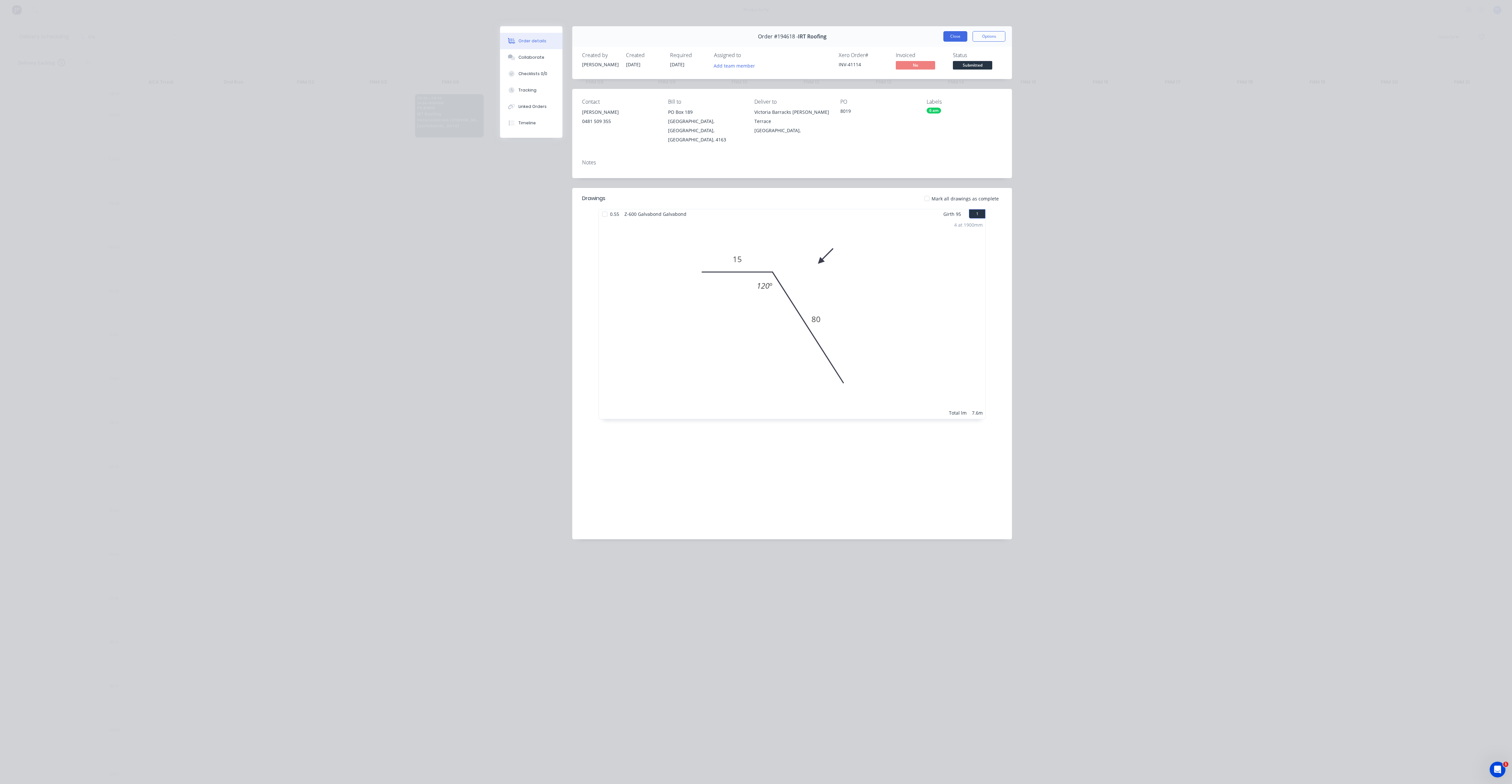
click at [950, 33] on button "Close" at bounding box center [955, 36] width 24 height 11
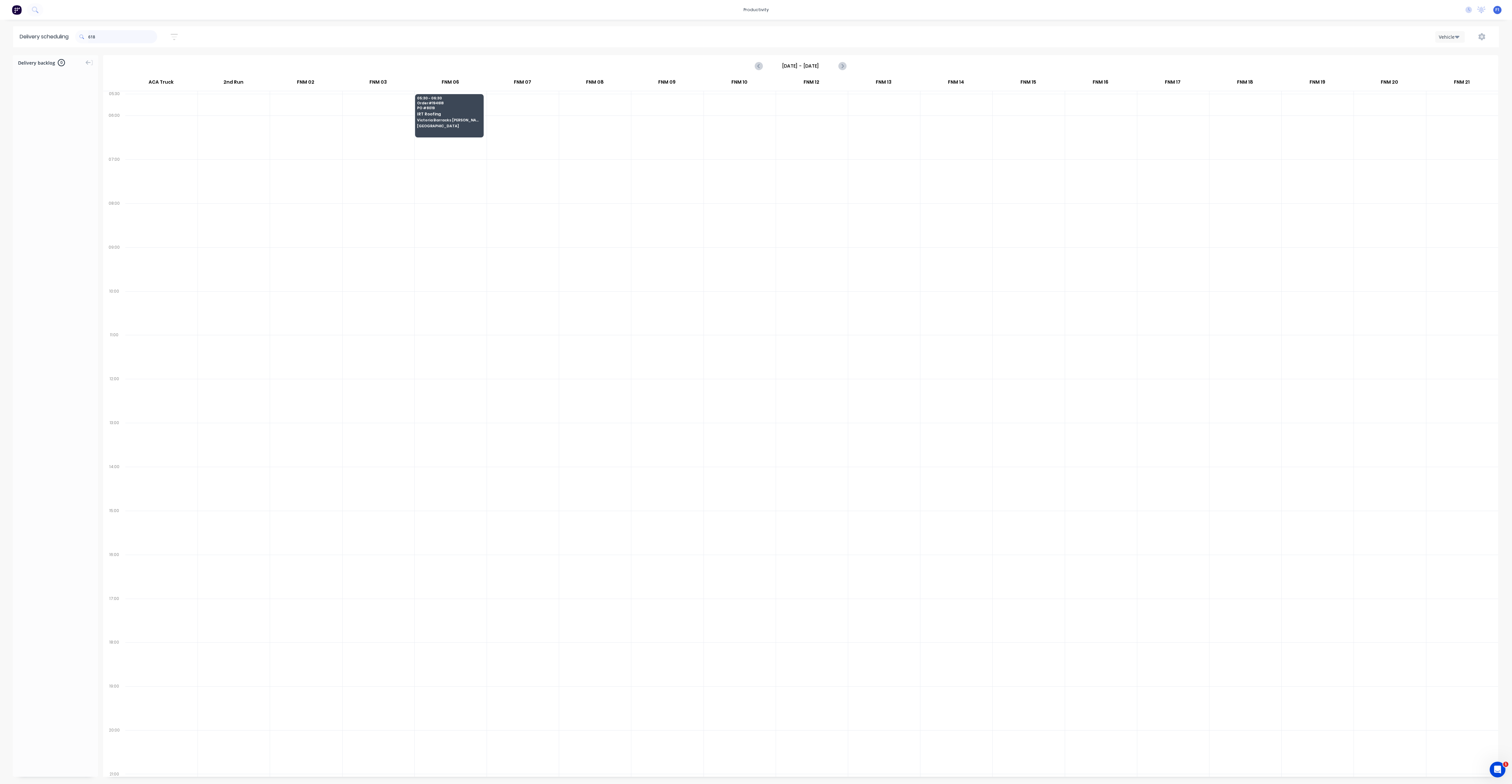
click at [133, 34] on input "618" at bounding box center [122, 36] width 69 height 13
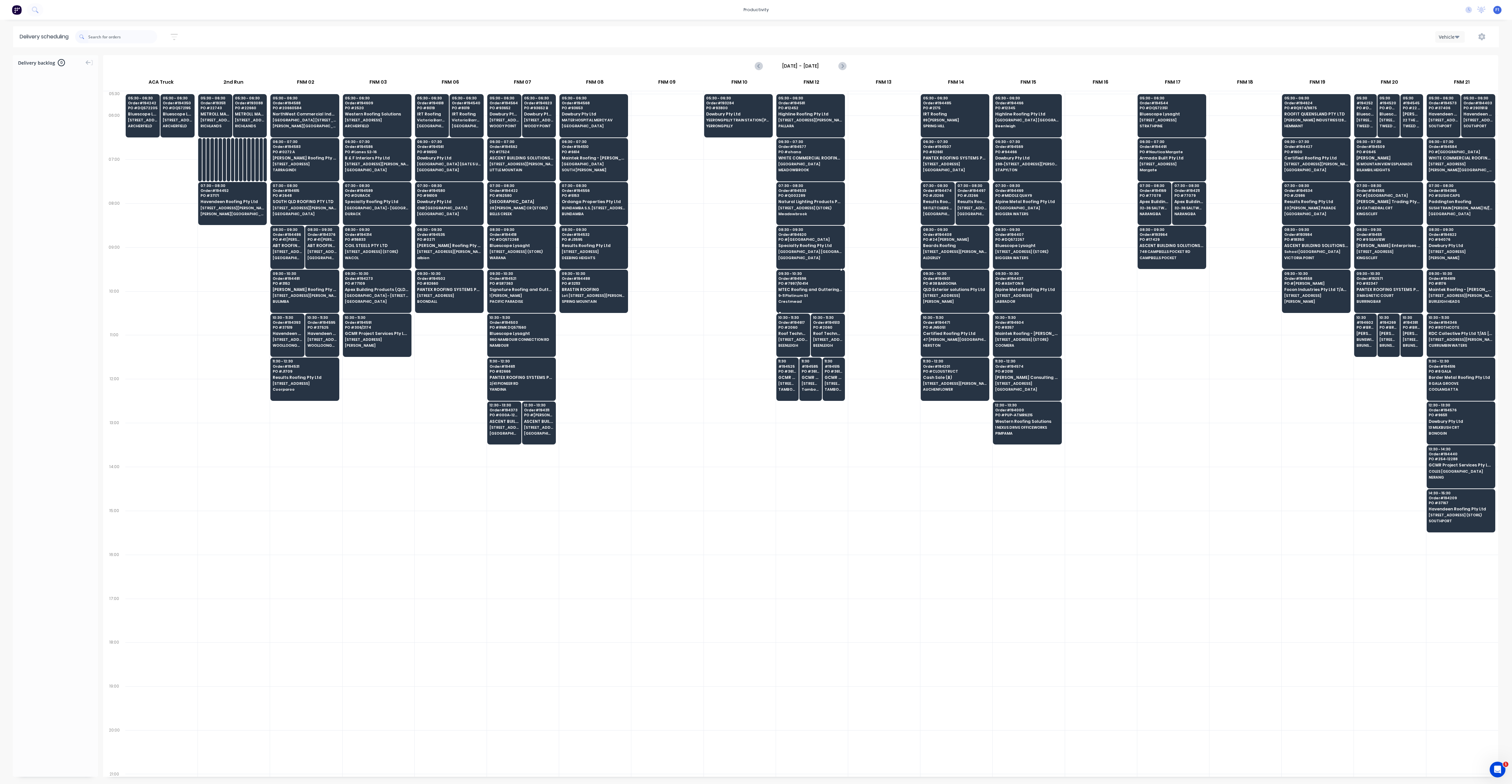
click at [811, 278] on span "Order # 194596" at bounding box center [810, 278] width 63 height 4
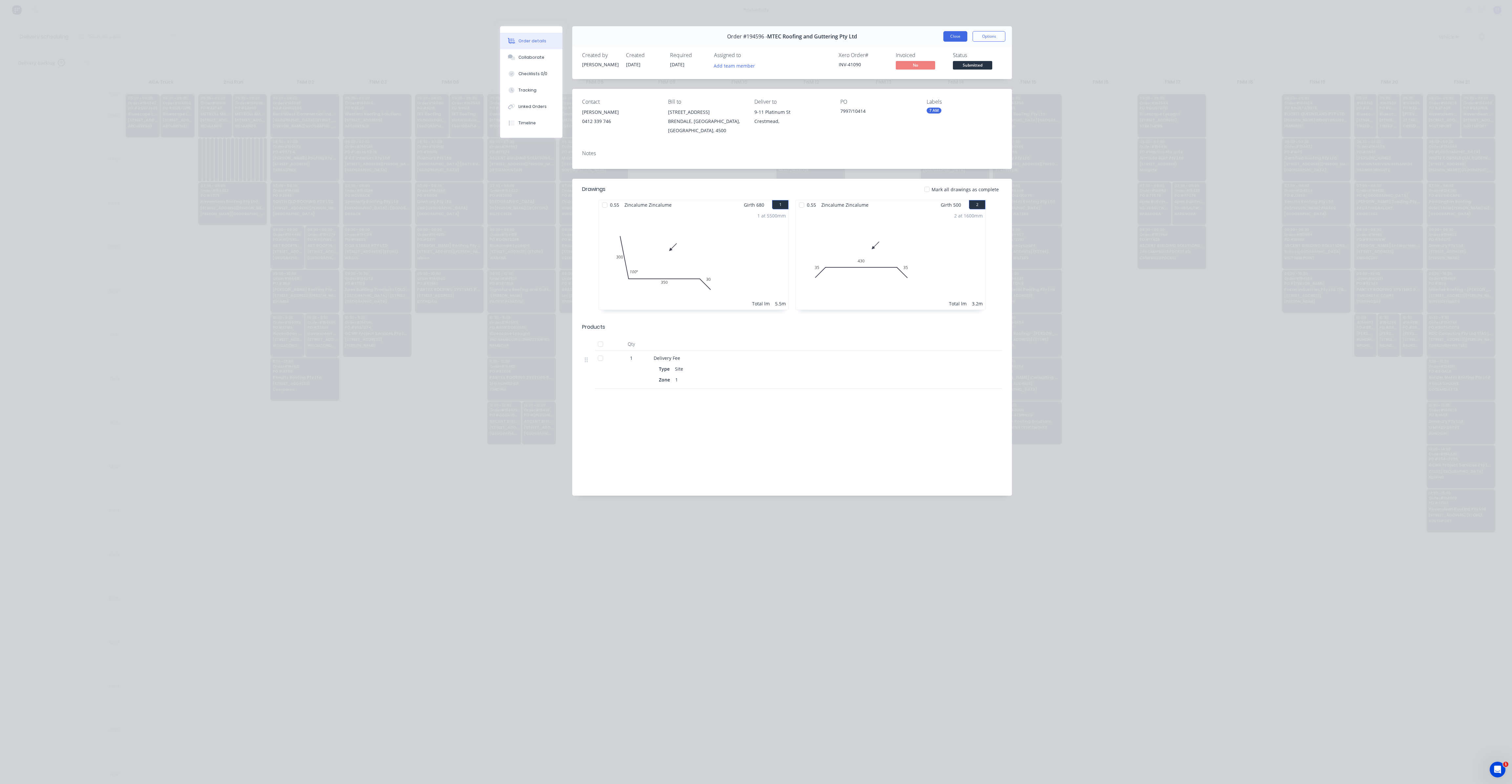
click at [953, 37] on button "Close" at bounding box center [955, 36] width 24 height 11
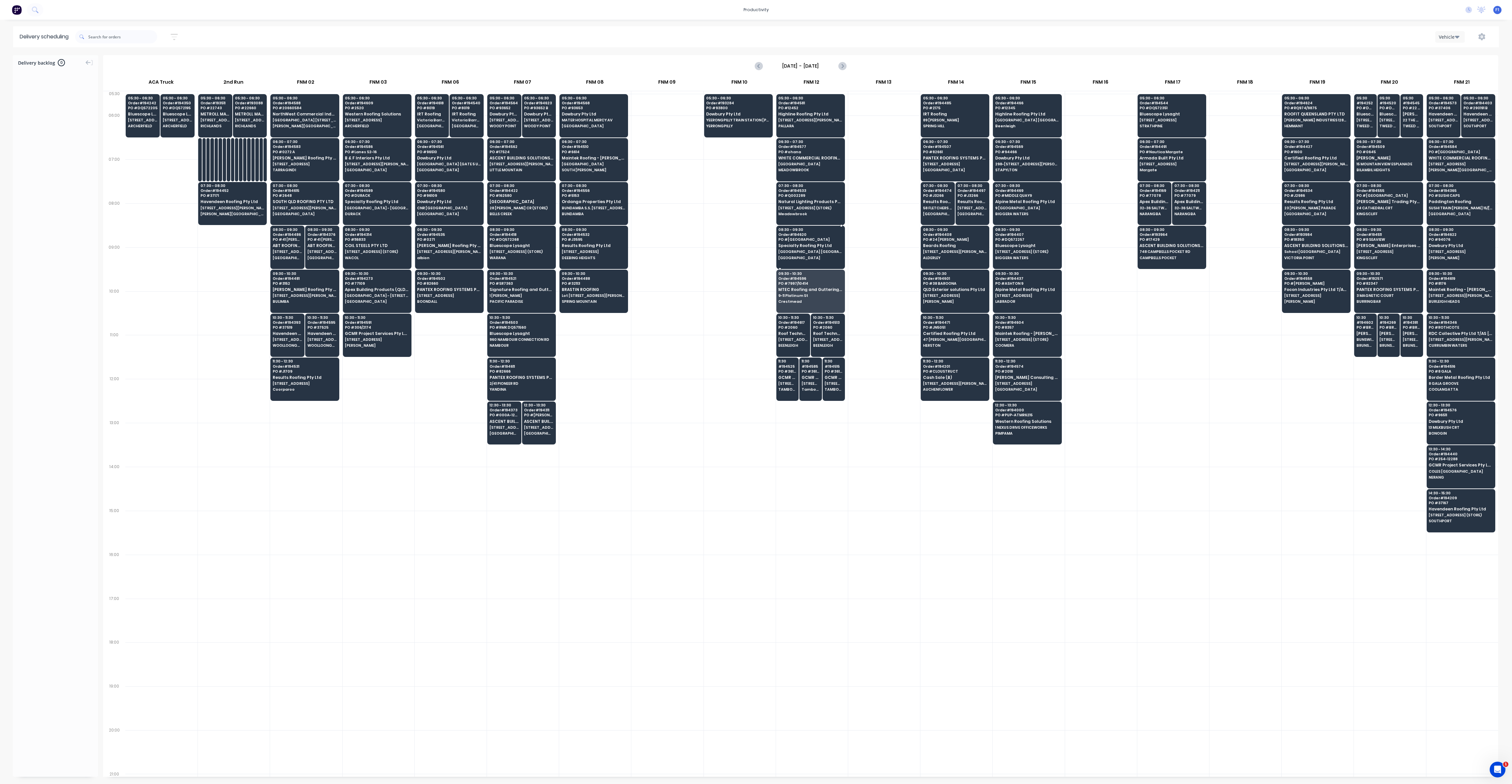
click at [798, 246] on span "Specialty Roofing Pty Ltd" at bounding box center [810, 245] width 63 height 4
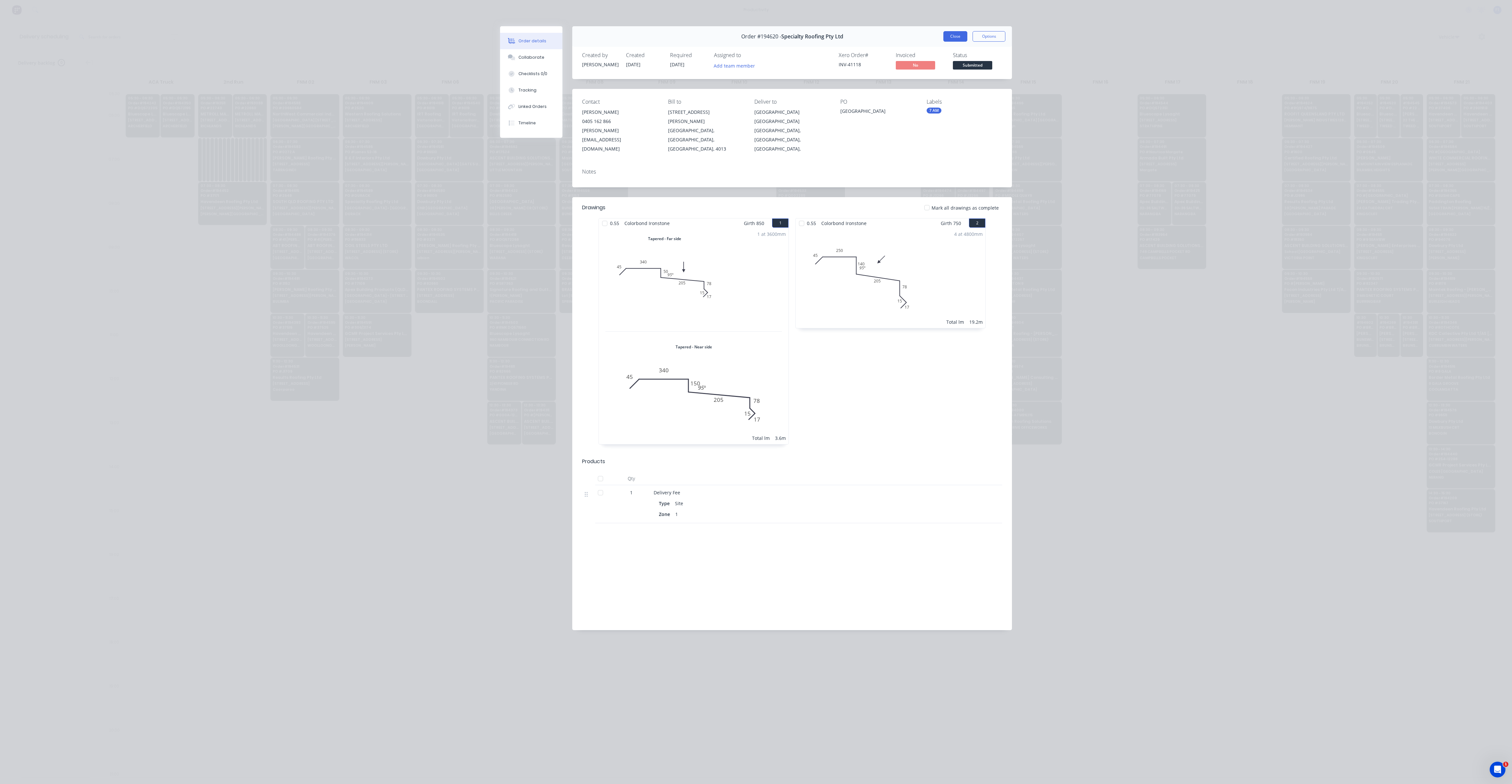
click at [956, 40] on button "Close" at bounding box center [955, 36] width 24 height 11
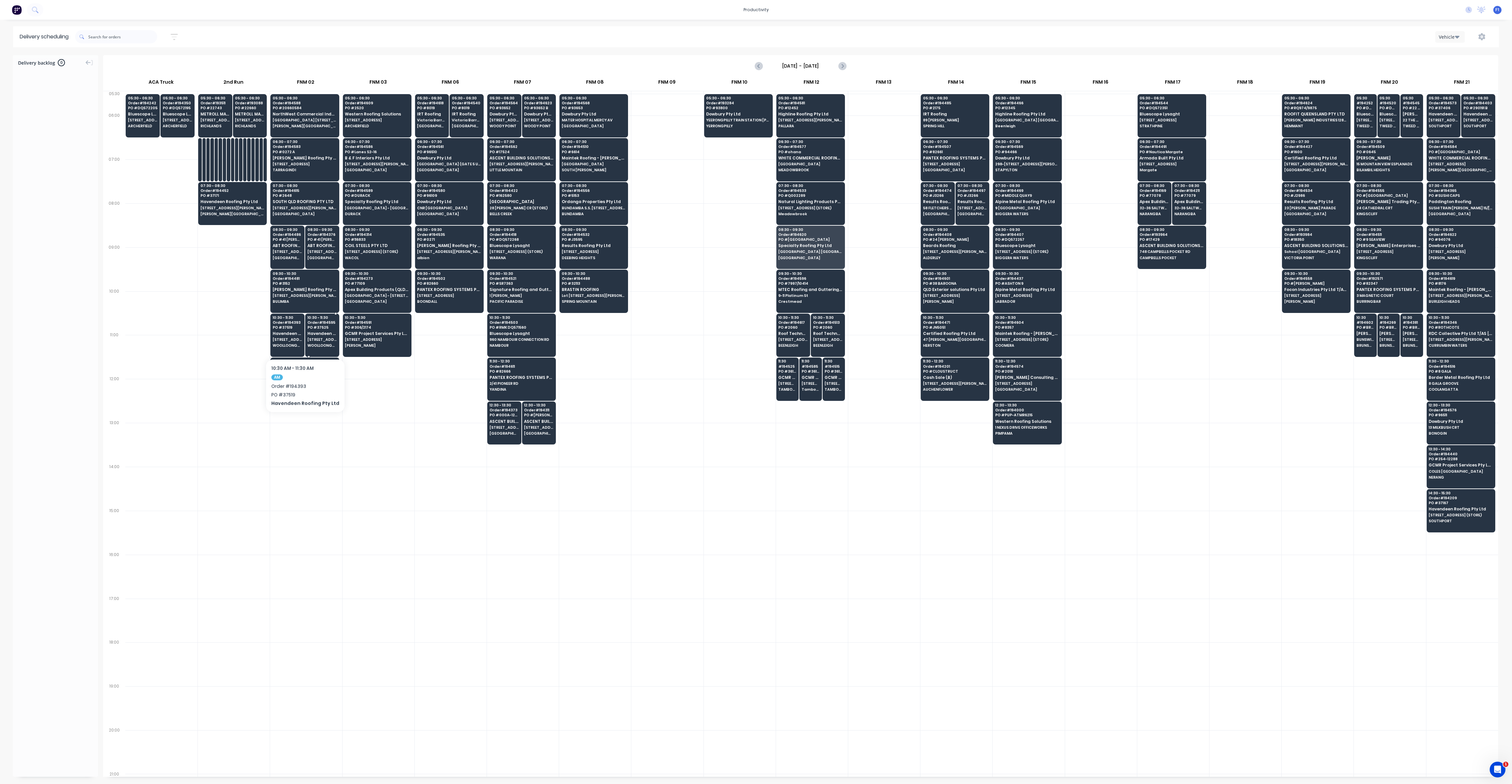
click at [316, 337] on span "[STREET_ADDRESS]" at bounding box center [322, 339] width 29 height 4
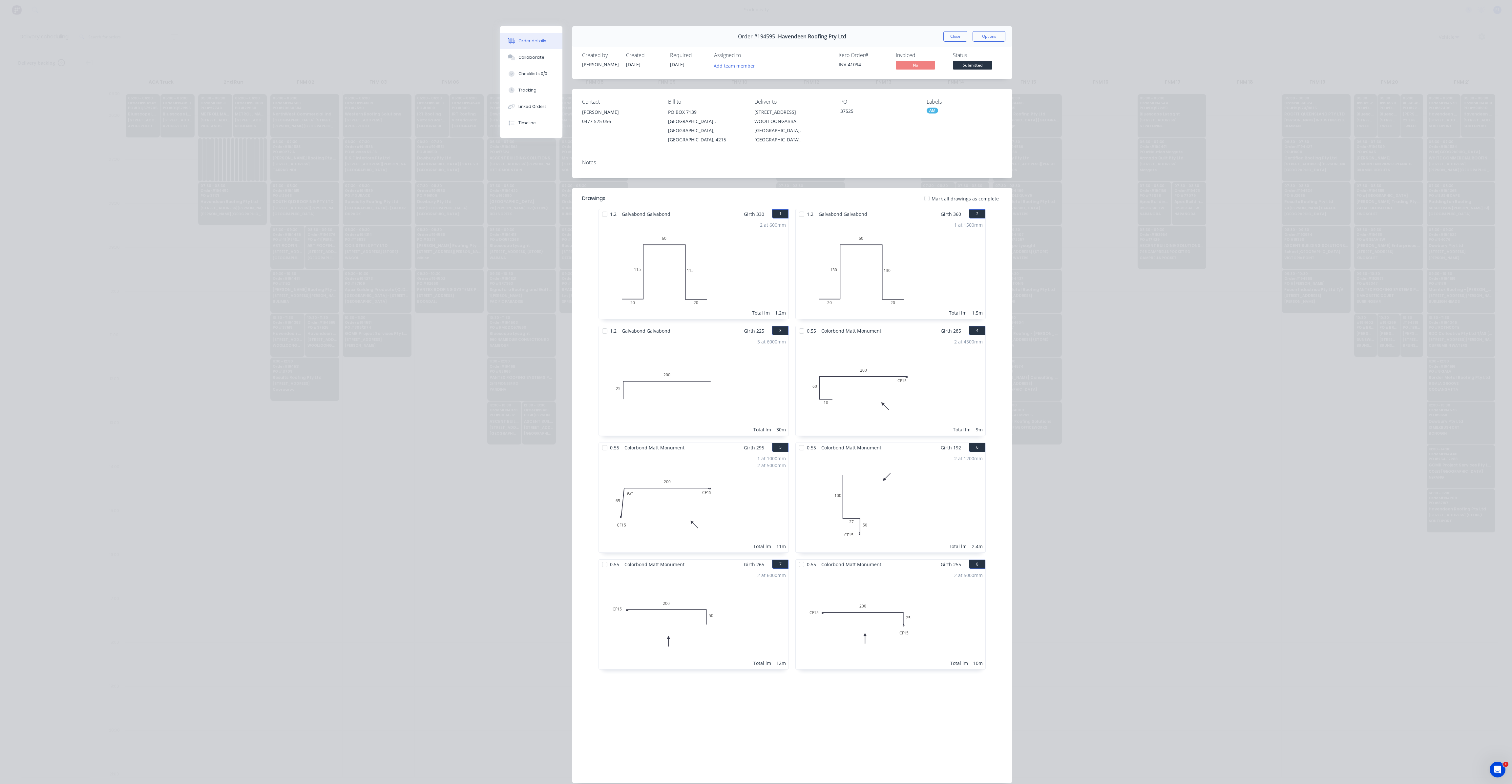
click at [959, 40] on button "Close" at bounding box center [955, 36] width 24 height 11
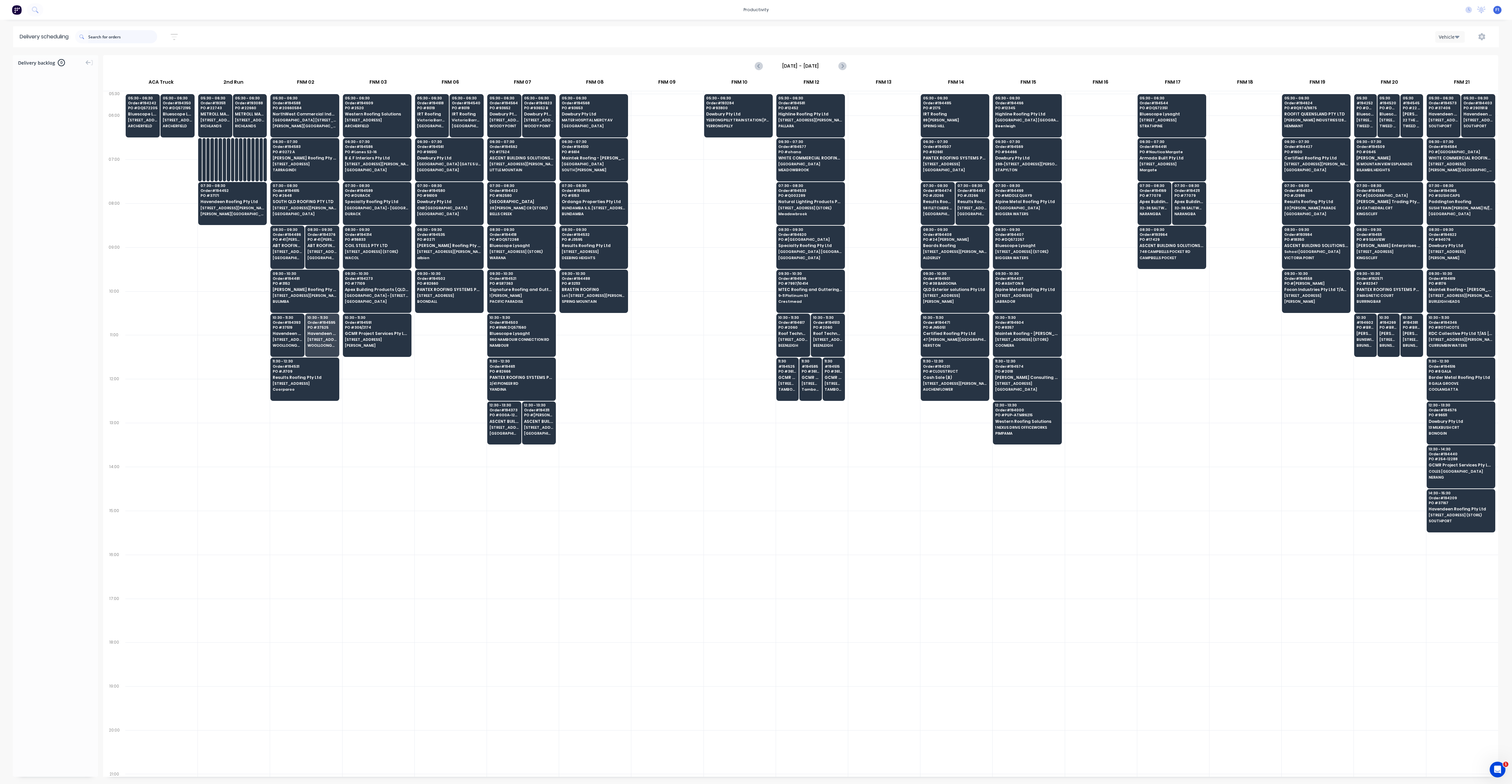
click at [130, 41] on input "text" at bounding box center [122, 36] width 69 height 13
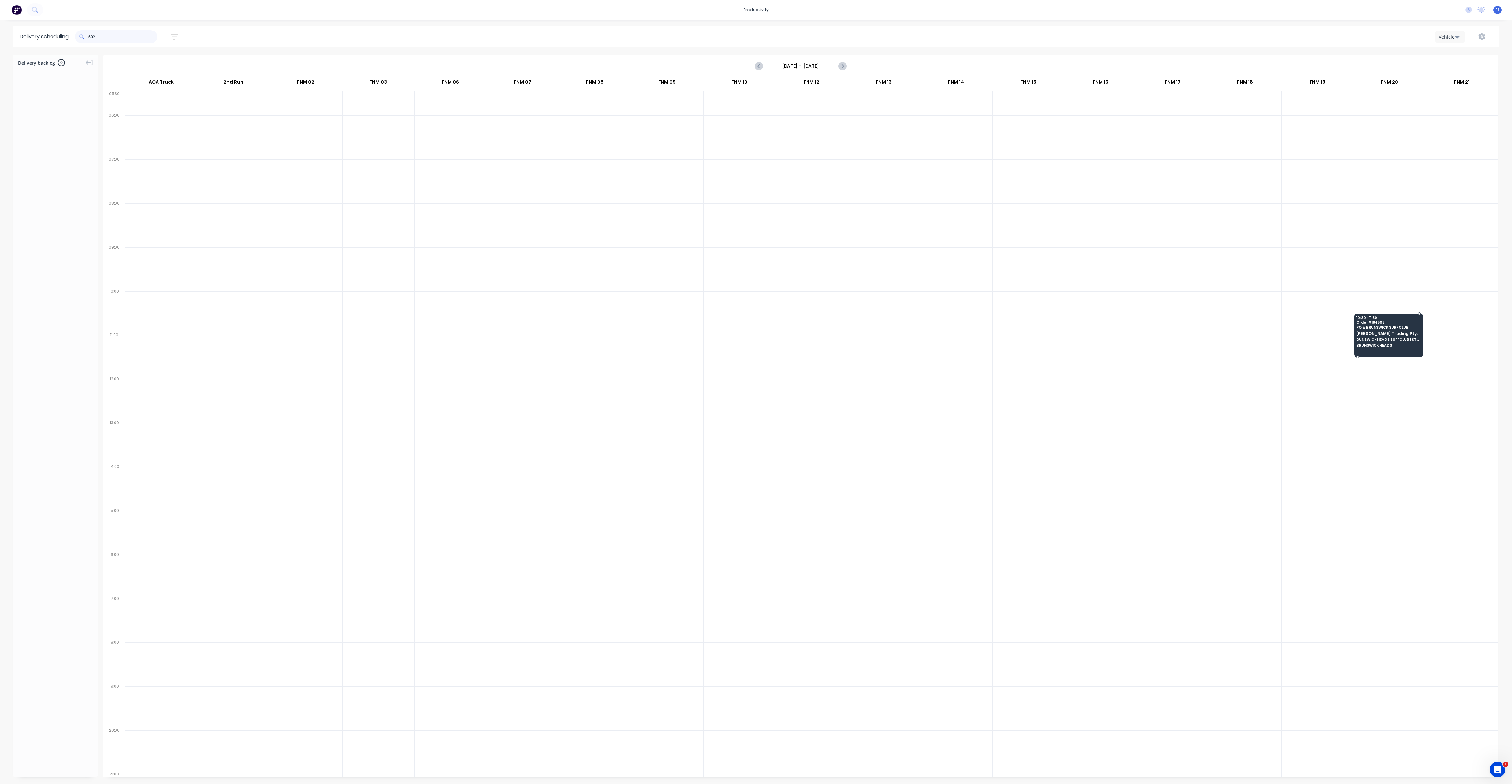
type input "602"
click at [1401, 322] on div "10:30 - 11:30 Order # 194602 PO # BRUNSWICK SURF CLUB [PERSON_NAME] Trading Pty…" at bounding box center [1389, 332] width 68 height 37
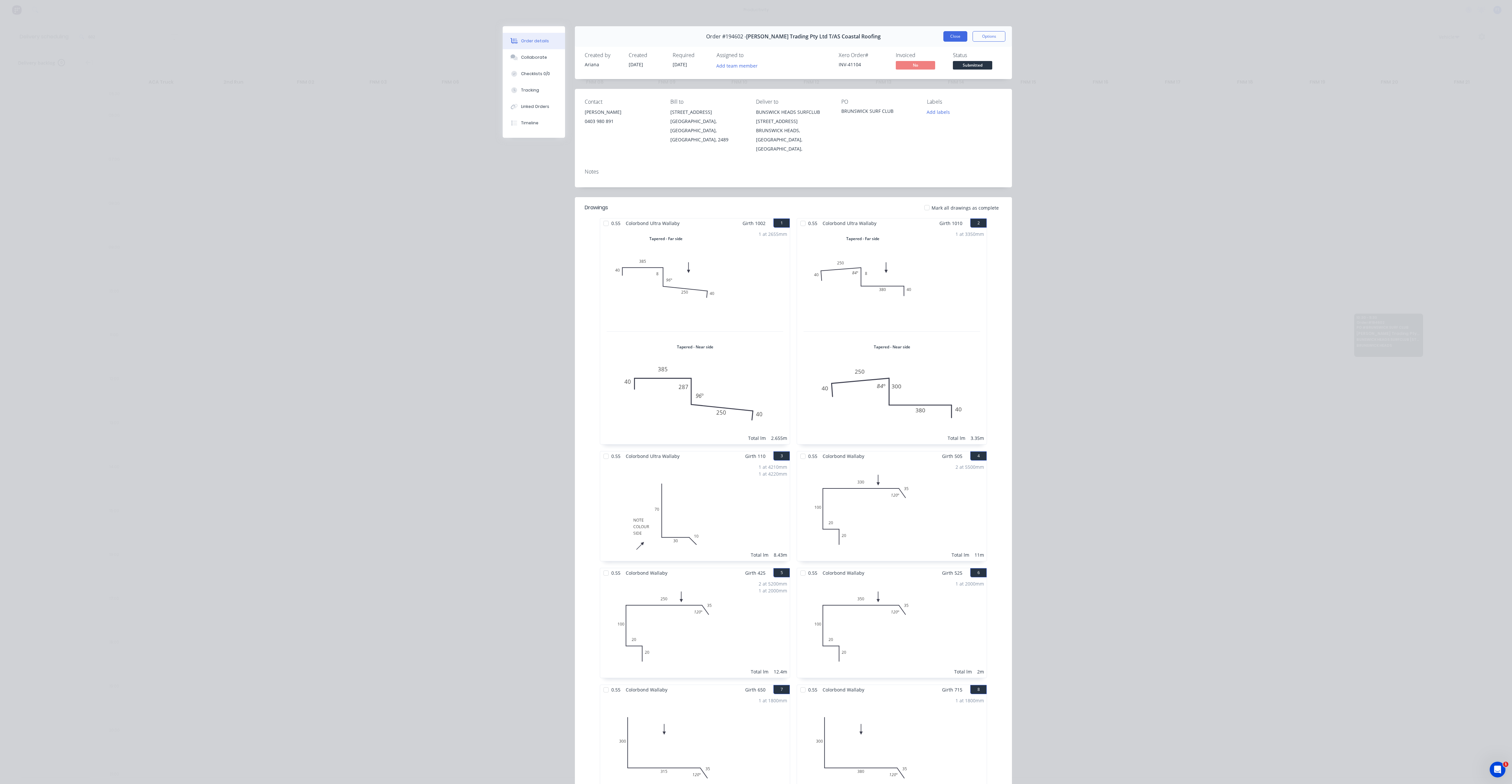
click at [954, 39] on button "Close" at bounding box center [955, 36] width 24 height 11
